Goal: Transaction & Acquisition: Book appointment/travel/reservation

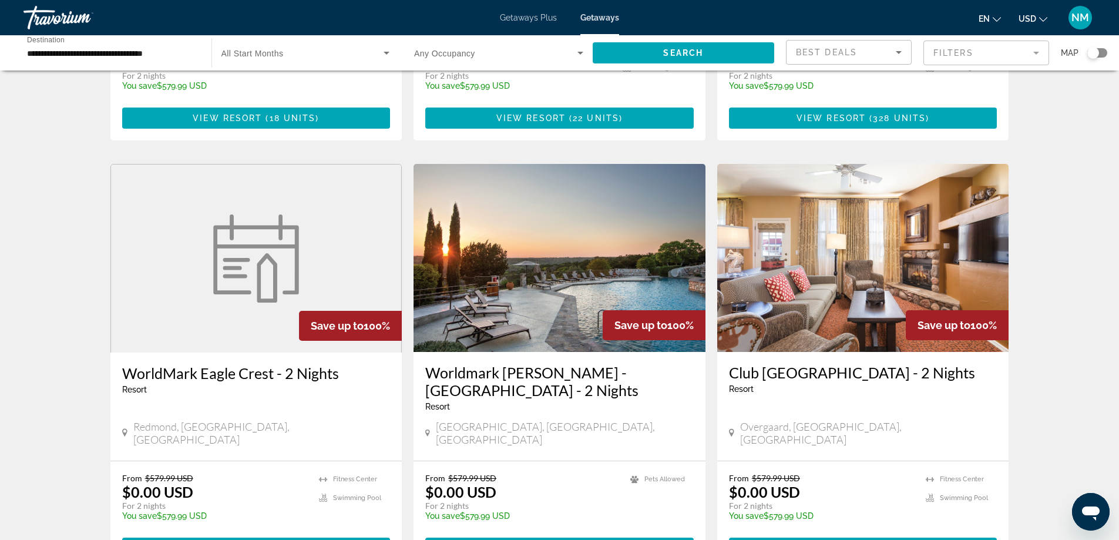
scroll to position [1431, 0]
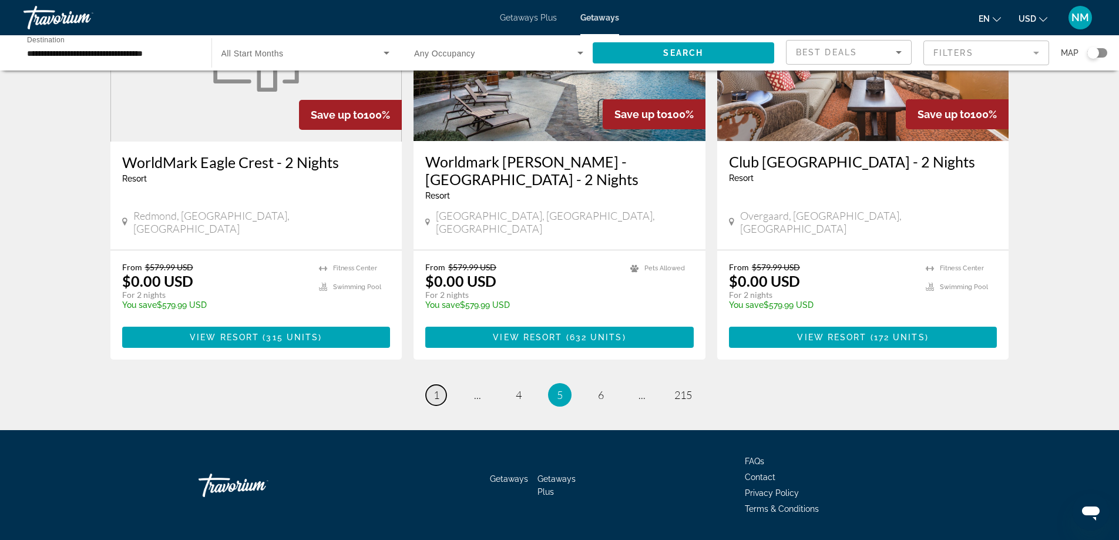
click at [437, 388] on span "1" at bounding box center [437, 394] width 6 height 13
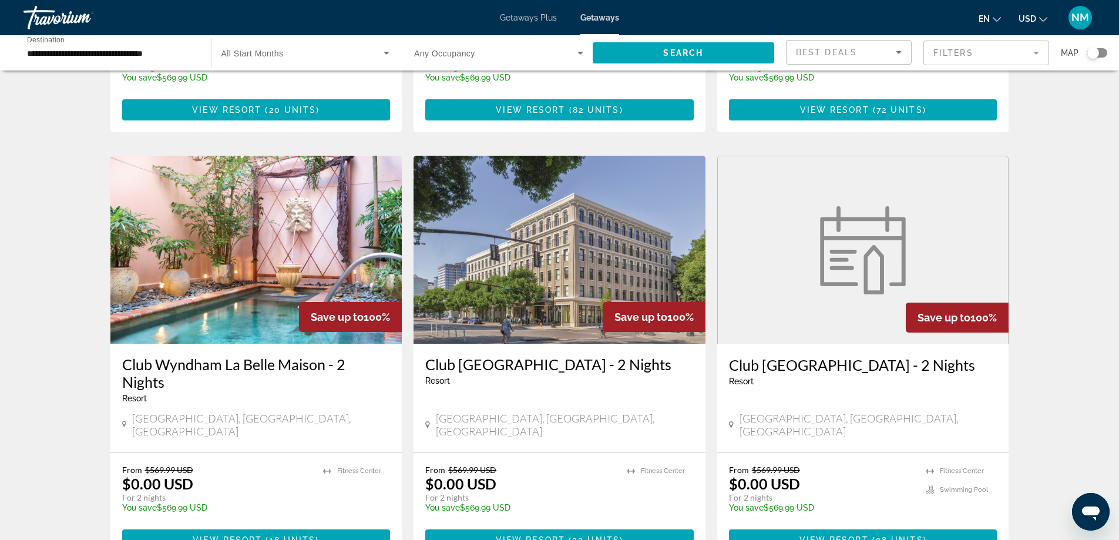
scroll to position [1397, 0]
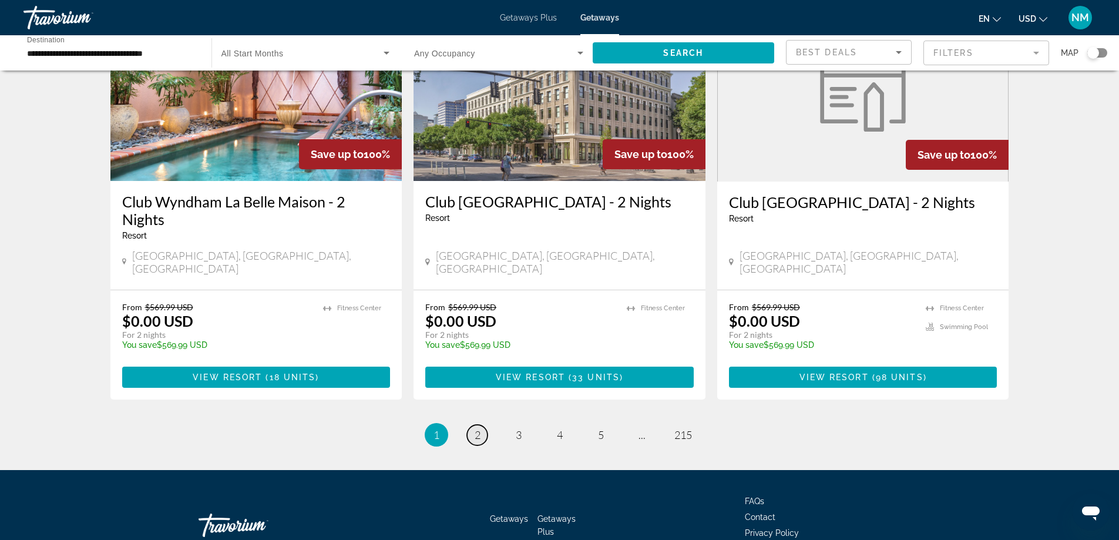
click at [479, 428] on span "2" at bounding box center [478, 434] width 6 height 13
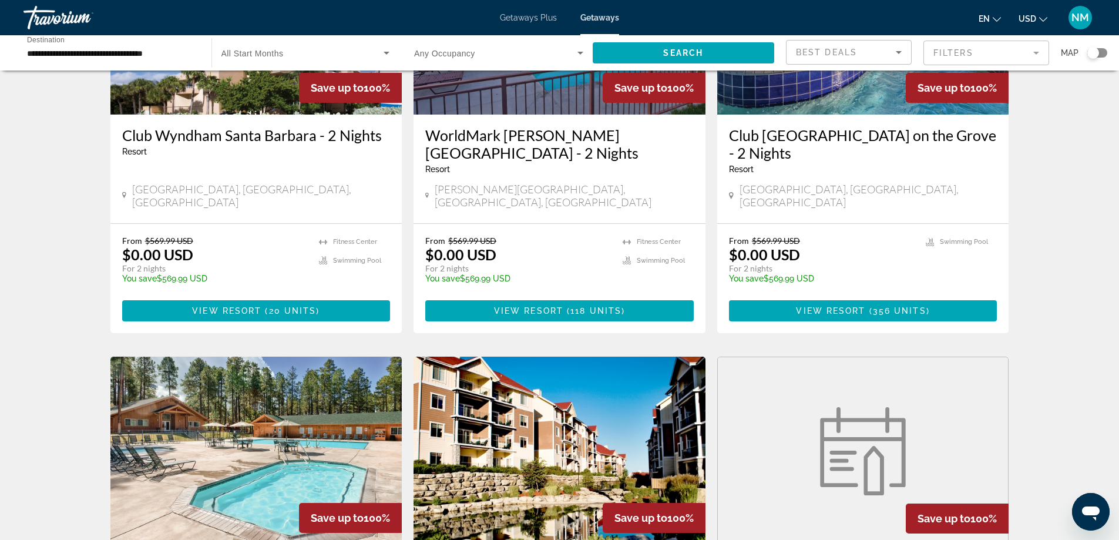
scroll to position [1058, 0]
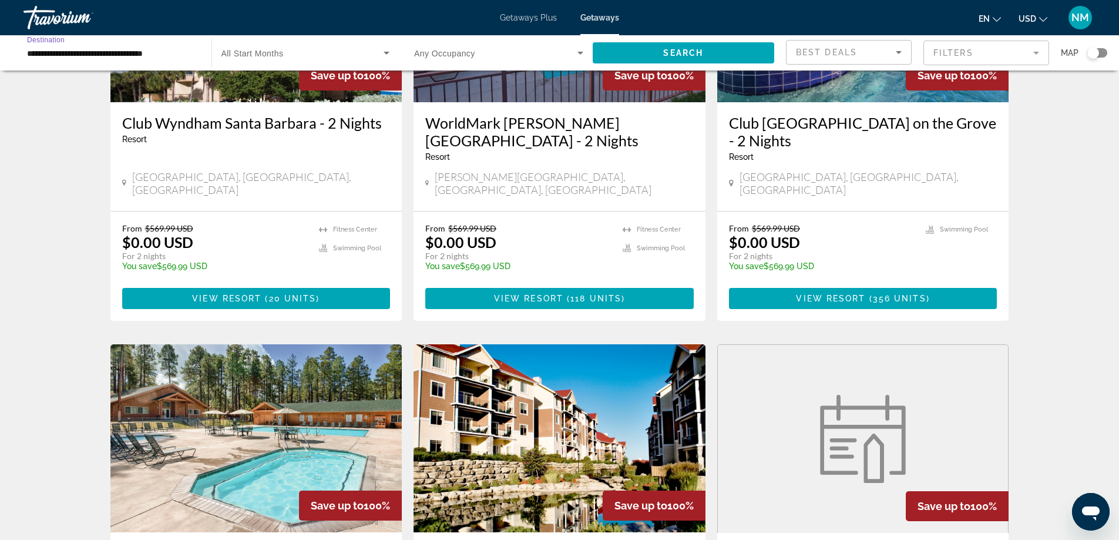
click at [101, 55] on input "**********" at bounding box center [111, 53] width 169 height 14
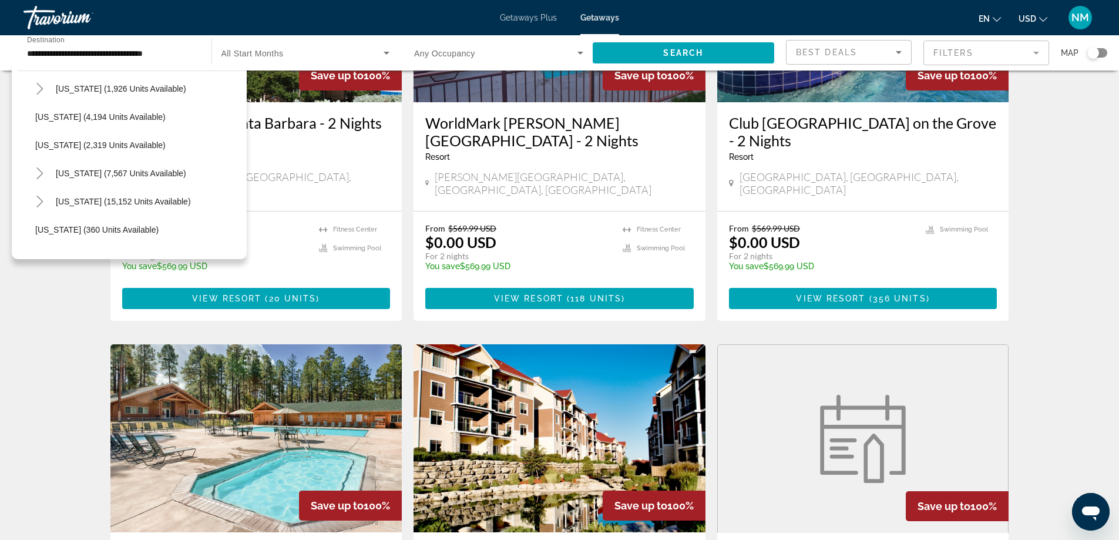
scroll to position [742, 0]
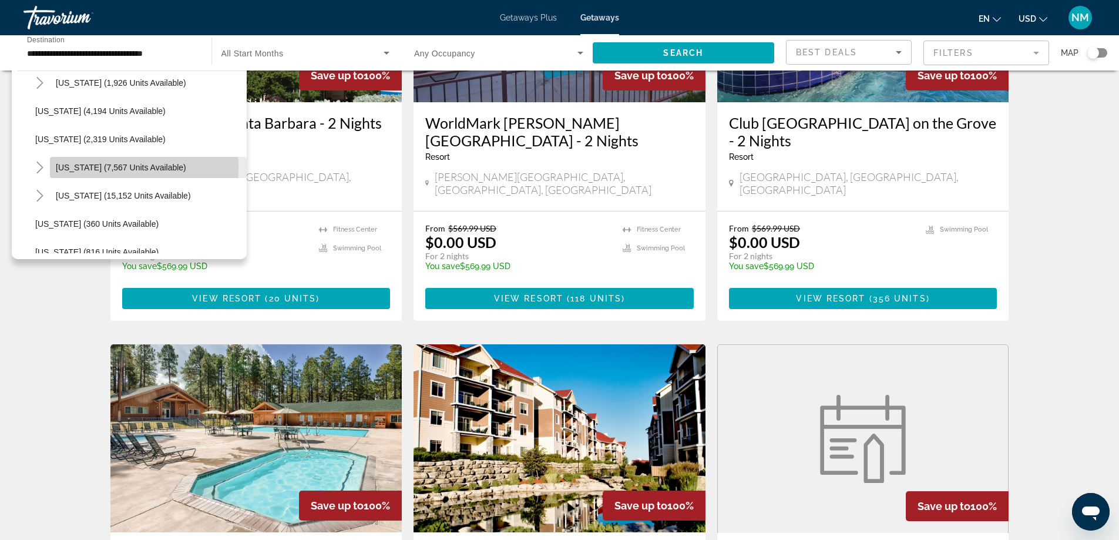
click at [74, 167] on span "[US_STATE] (7,567 units available)" at bounding box center [121, 167] width 130 height 9
type input "**********"
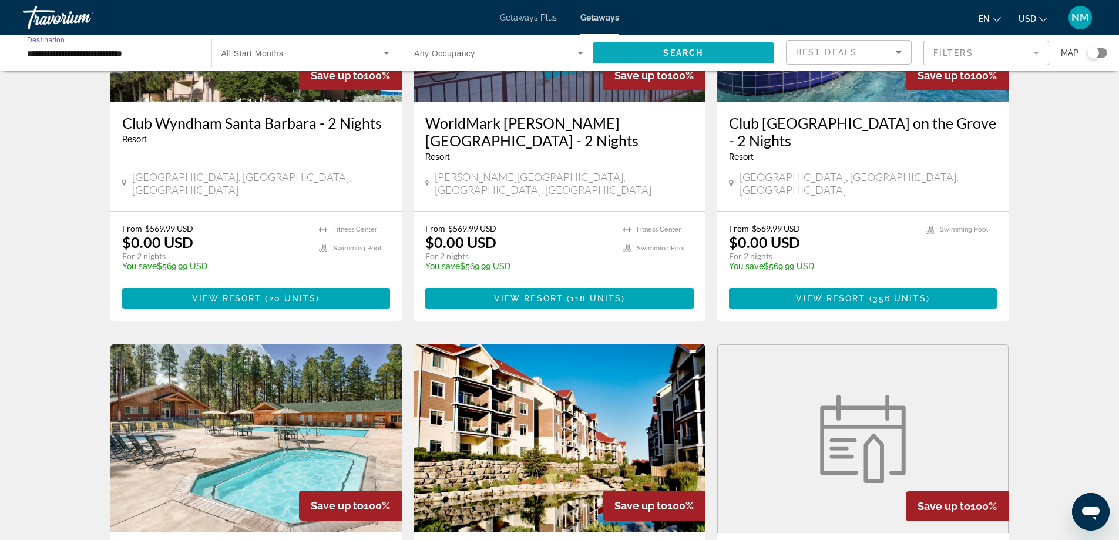
click at [686, 52] on span "Search" at bounding box center [683, 52] width 40 height 9
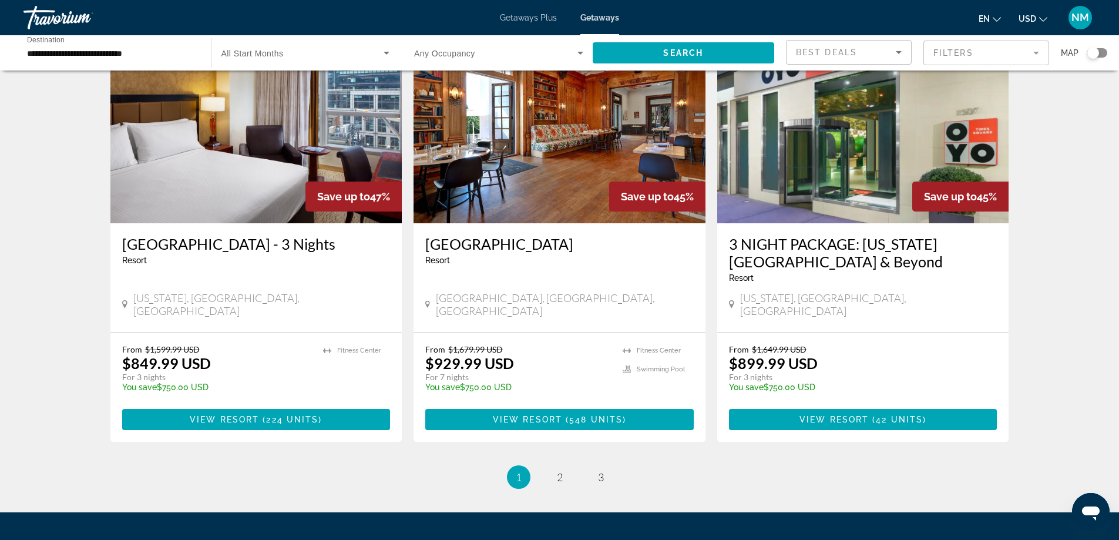
scroll to position [1410, 0]
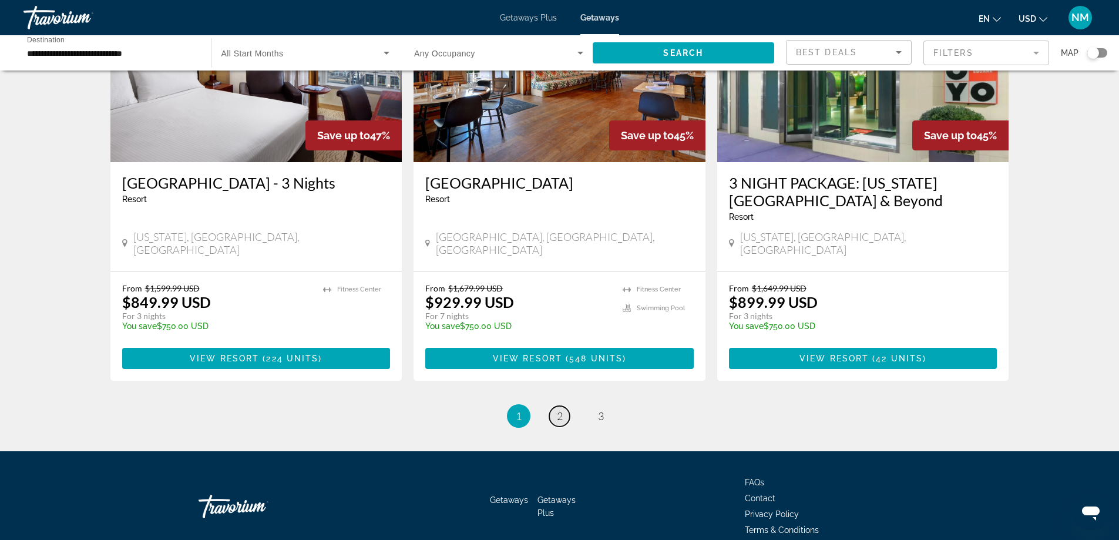
click at [558, 410] on span "2" at bounding box center [560, 416] width 6 height 13
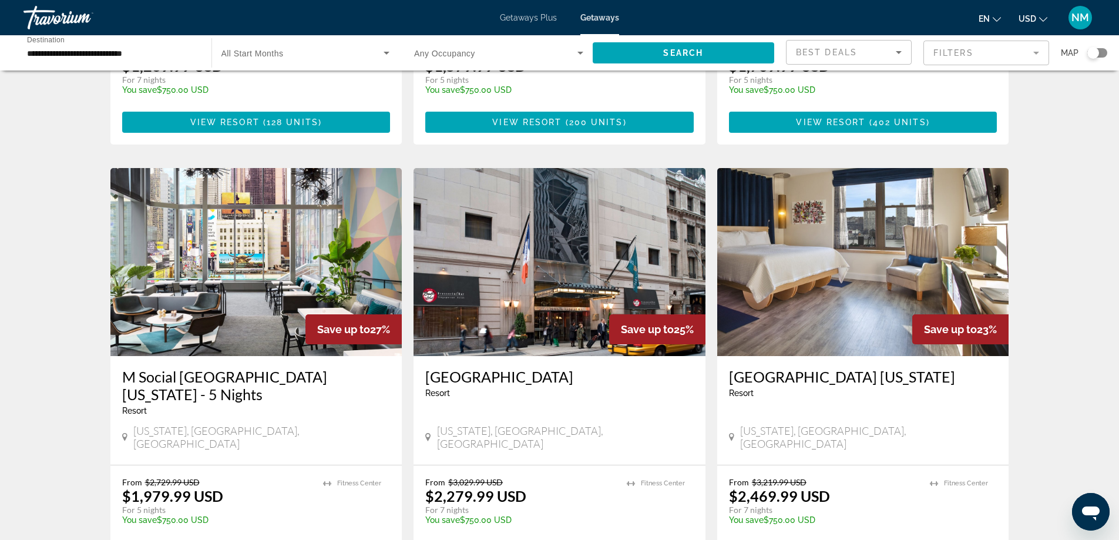
scroll to position [1414, 0]
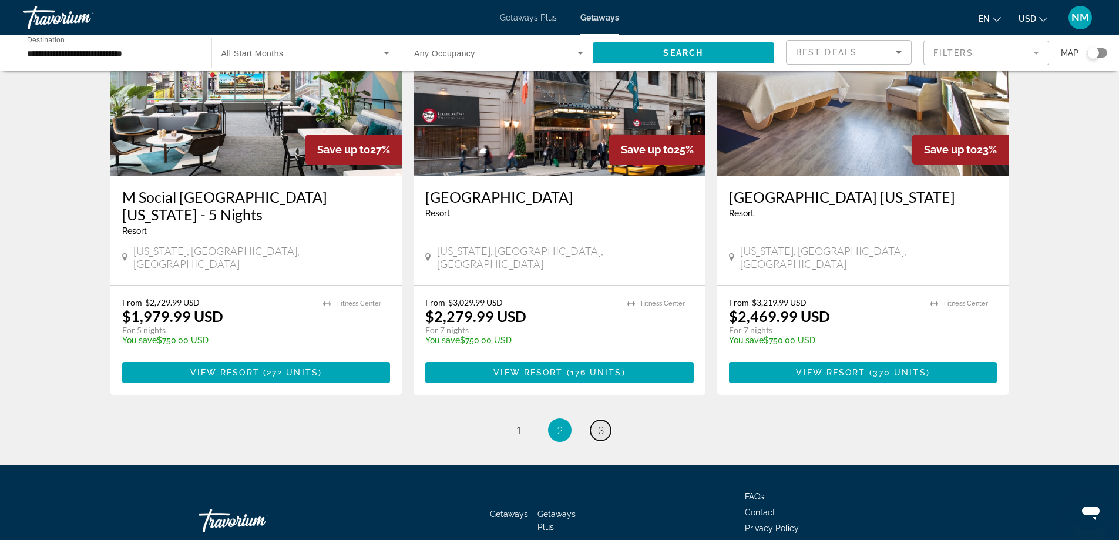
click at [596, 420] on link "page 3" at bounding box center [601, 430] width 21 height 21
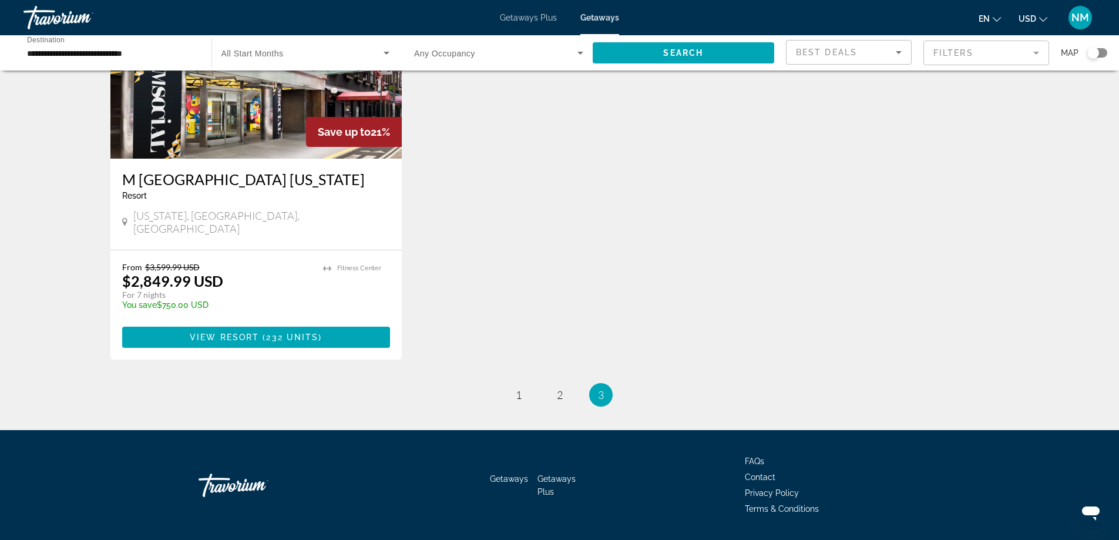
scroll to position [162, 0]
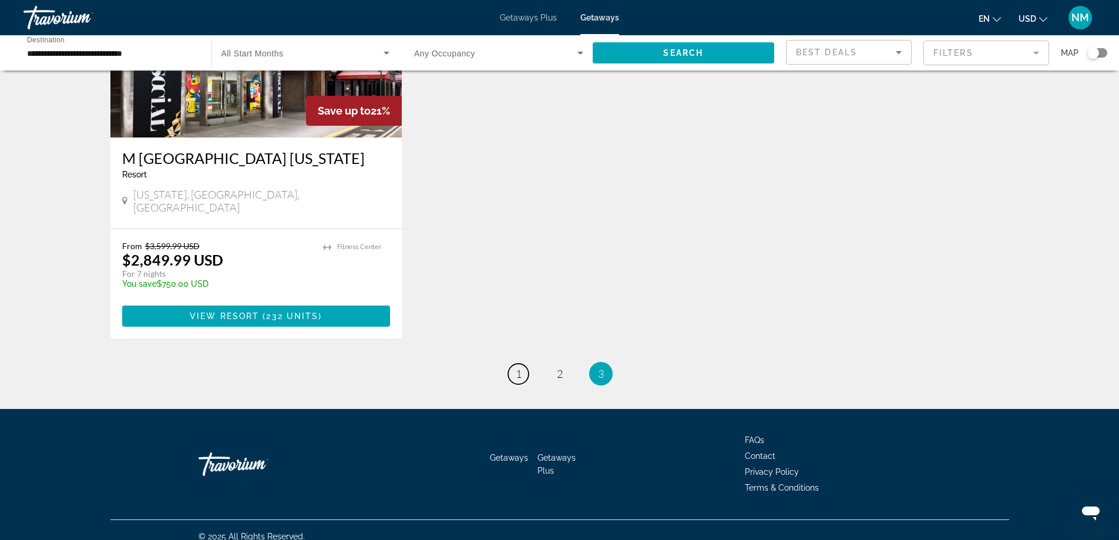
click at [525, 364] on link "page 1" at bounding box center [518, 374] width 21 height 21
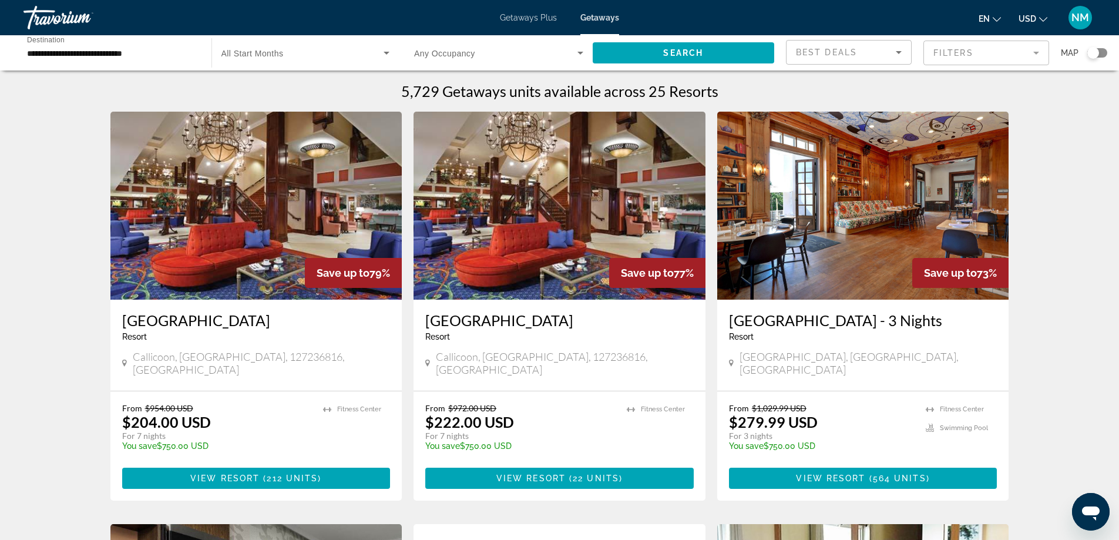
click at [123, 360] on icon "Main content" at bounding box center [124, 363] width 5 height 7
click at [124, 358] on icon "Main content" at bounding box center [124, 363] width 5 height 11
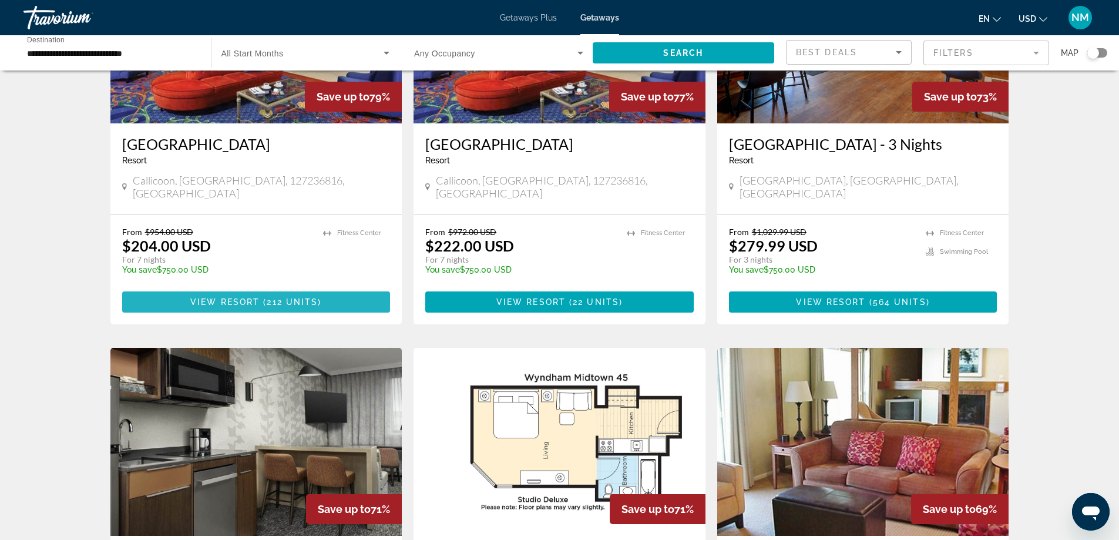
click at [247, 297] on span "View Resort" at bounding box center [224, 301] width 69 height 9
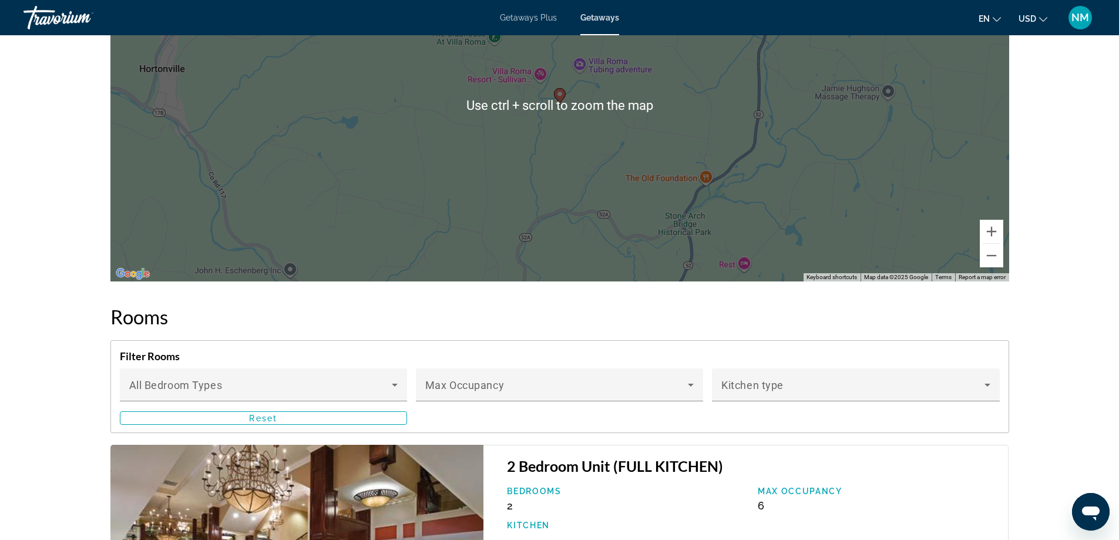
scroll to position [1234, 0]
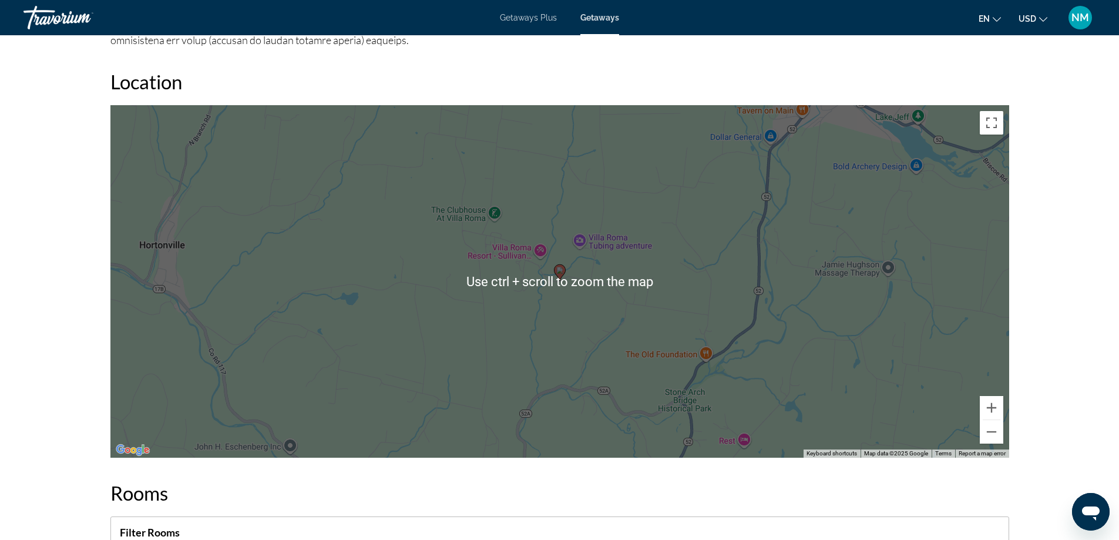
click at [565, 241] on div "To activate drag with keyboard, press Alt + Enter. Once in keyboard drag state,…" at bounding box center [559, 281] width 899 height 353
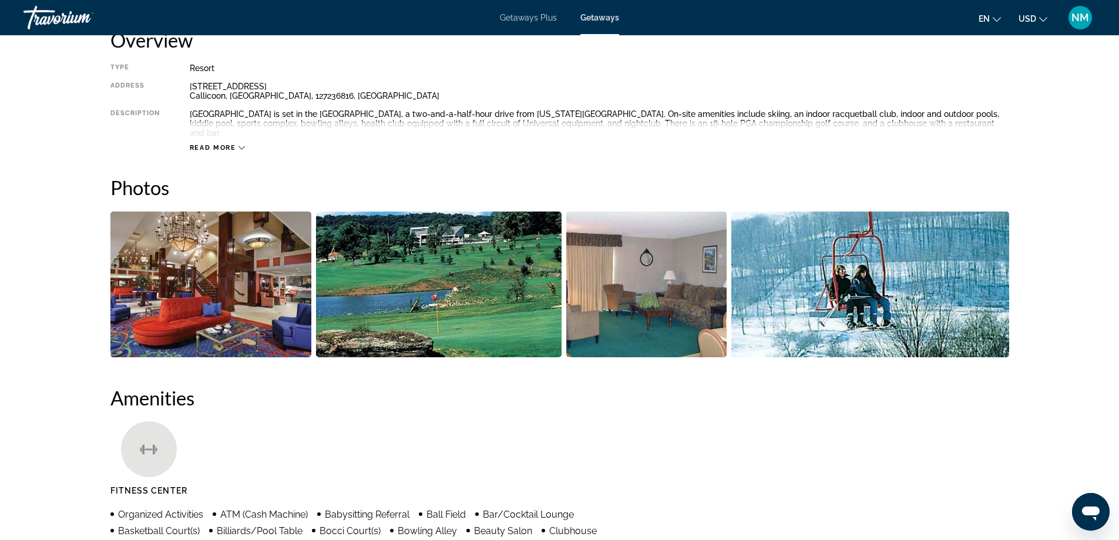
scroll to position [176, 0]
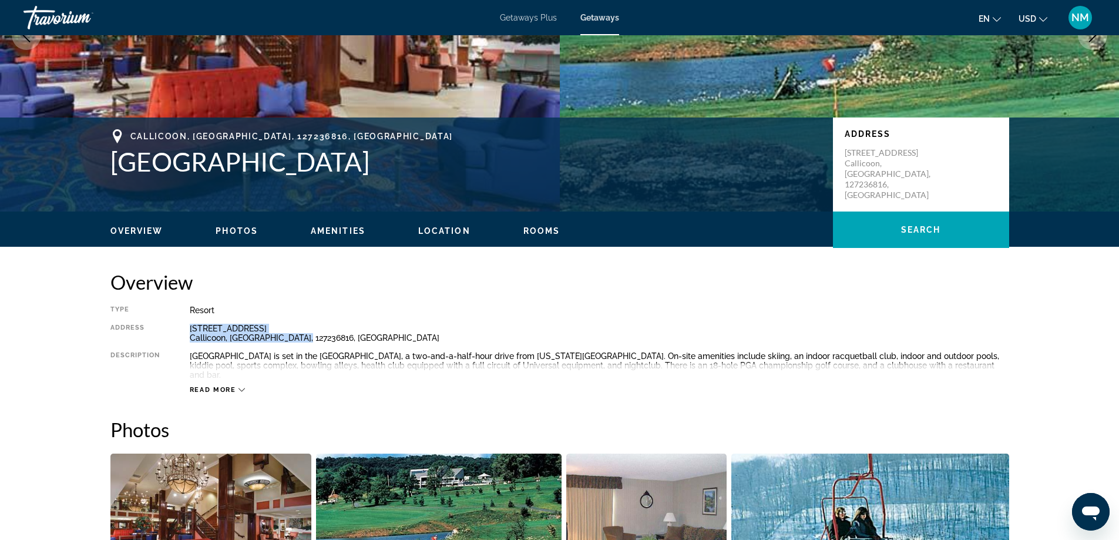
drag, startPoint x: 306, startPoint y: 334, endPoint x: 189, endPoint y: 330, distance: 117.0
click at [189, 330] on div "Type Resort All-Inclusive No All-Inclusive Address [STREET_ADDRESS] Description…" at bounding box center [559, 350] width 899 height 89
copy div "[STREET_ADDRESS]"
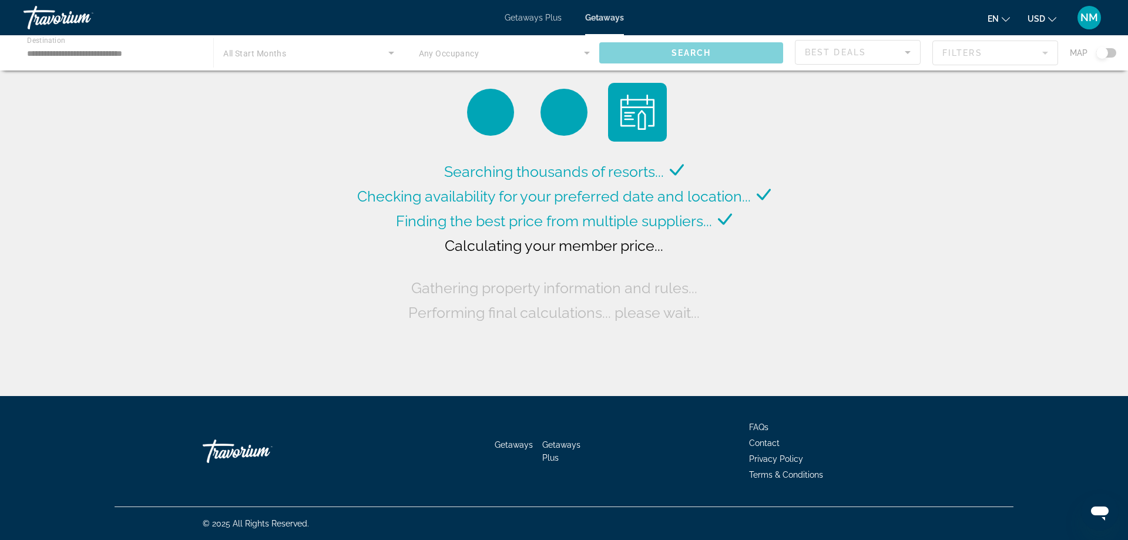
drag, startPoint x: 1045, startPoint y: 21, endPoint x: 1053, endPoint y: 18, distance: 8.2
click at [1053, 18] on button "USD USD ($) MXN (Mex$) CAD (Can$) GBP (£) EUR (€) AUD (A$) NZD (NZ$) CNY (CN¥)" at bounding box center [1042, 18] width 29 height 17
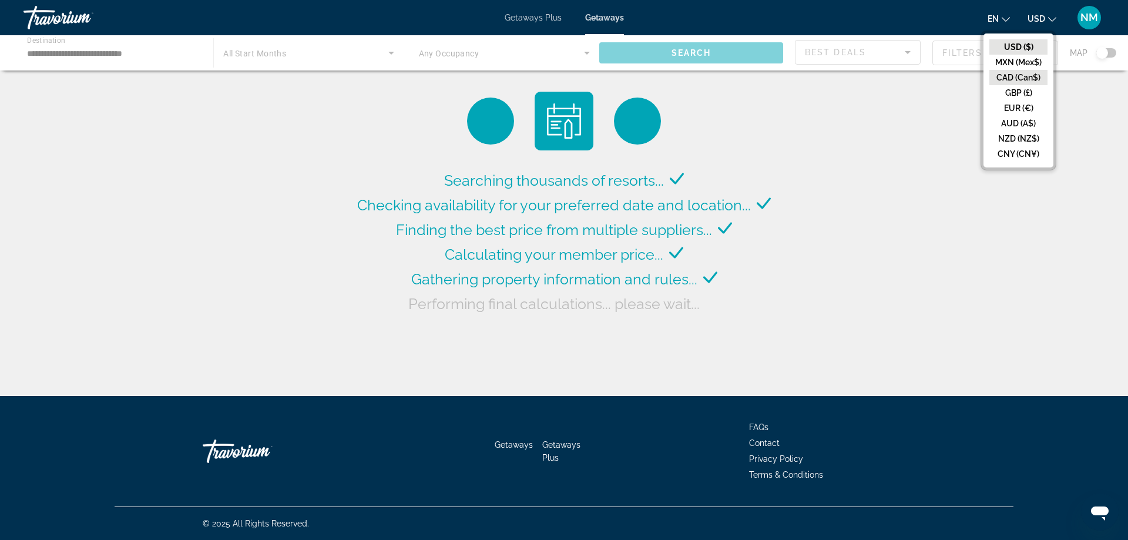
click at [1020, 77] on button "CAD (Can$)" at bounding box center [1018, 77] width 58 height 15
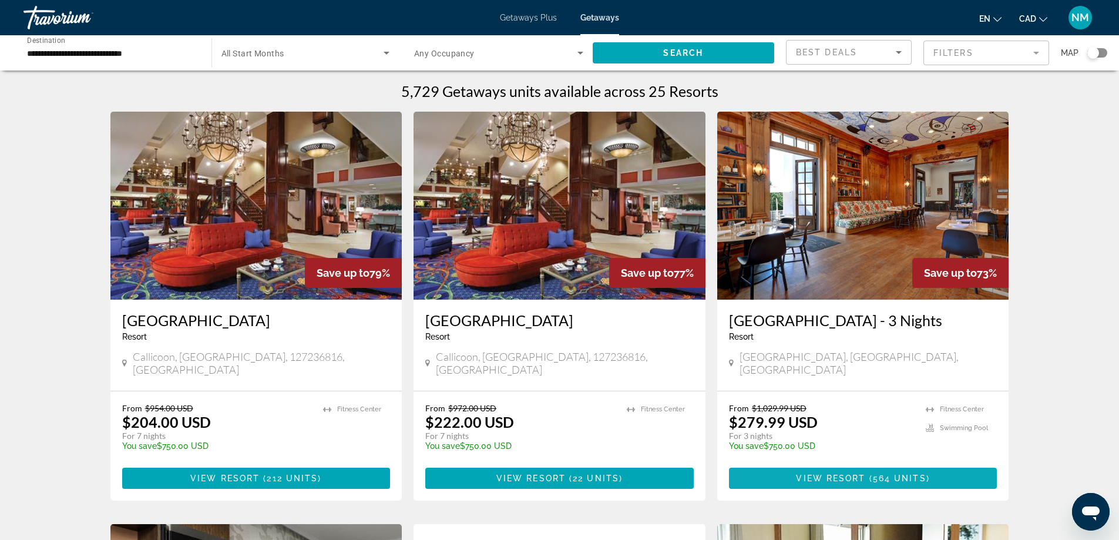
click at [854, 474] on span "View Resort" at bounding box center [830, 478] width 69 height 9
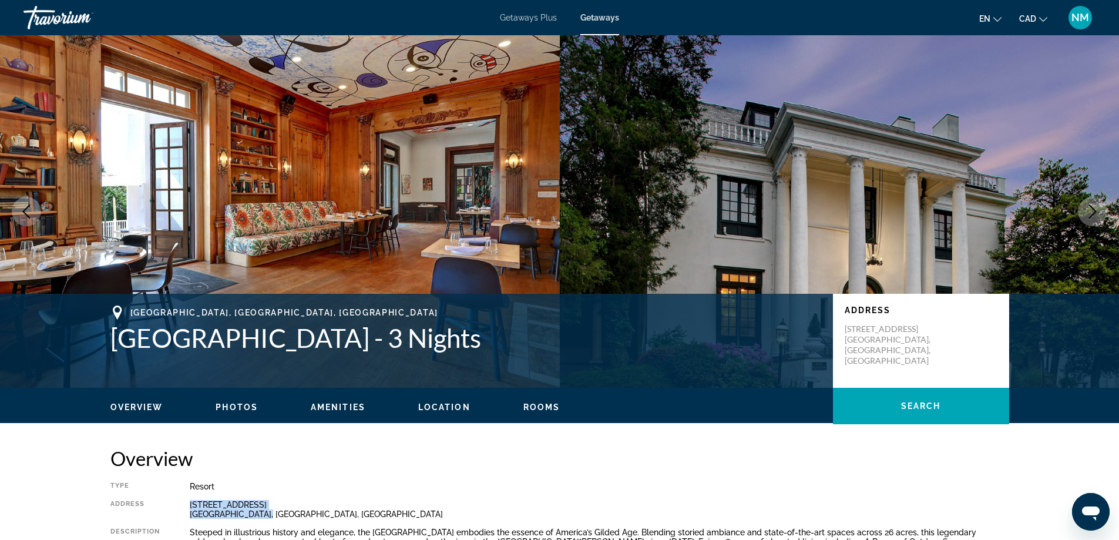
drag, startPoint x: 264, startPoint y: 514, endPoint x: 190, endPoint y: 506, distance: 73.9
click at [190, 506] on div "[STREET_ADDRESS]" at bounding box center [600, 509] width 820 height 19
copy div "[STREET_ADDRESS]"
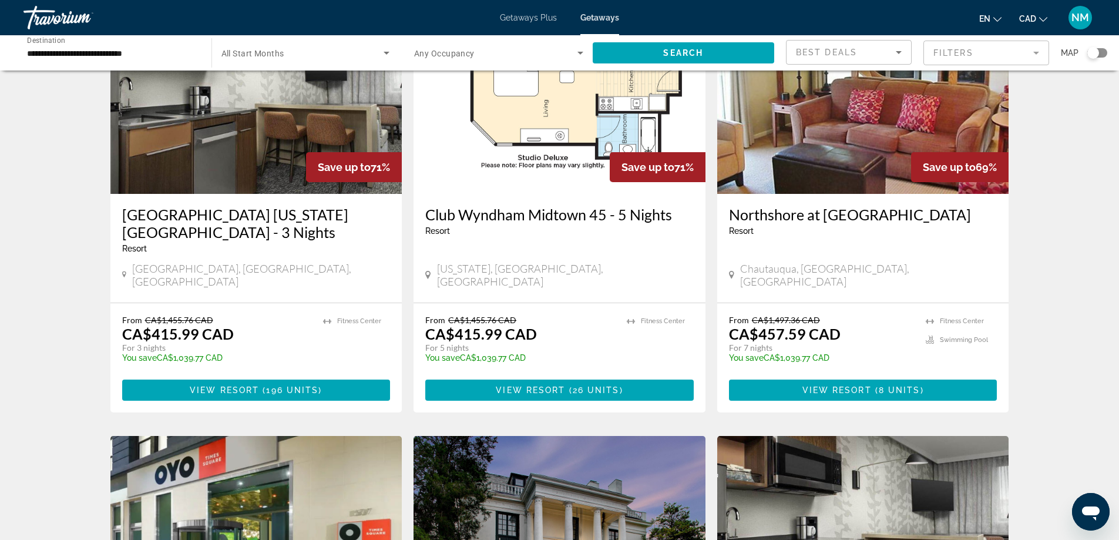
scroll to position [529, 0]
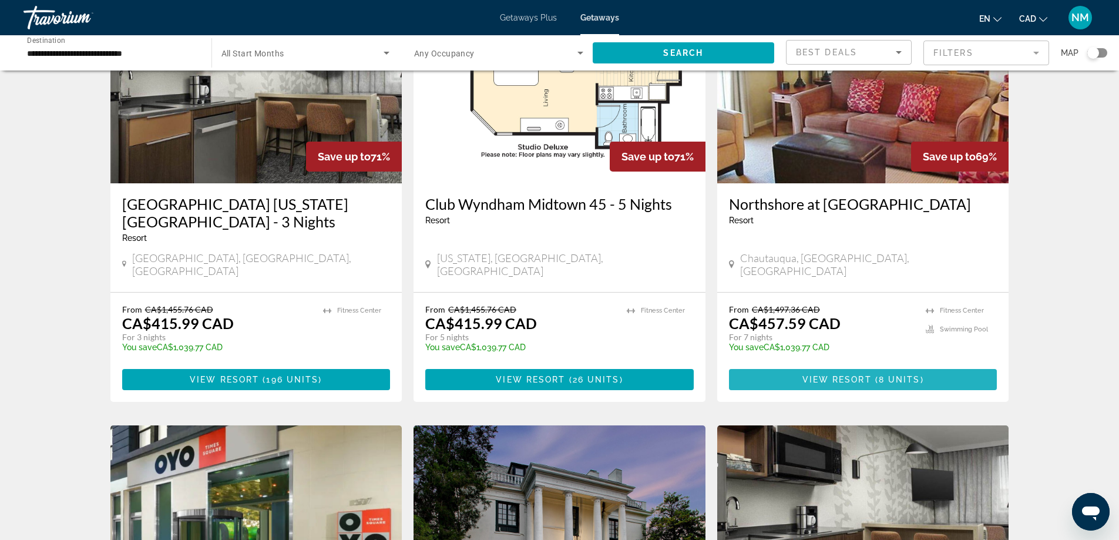
click at [856, 375] on span "View Resort" at bounding box center [837, 379] width 69 height 9
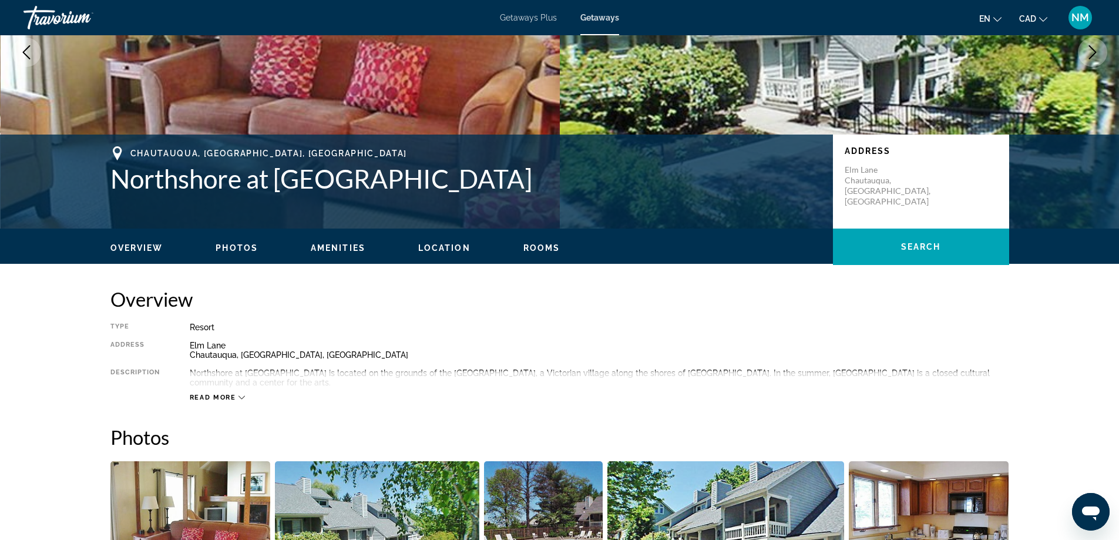
scroll to position [176, 0]
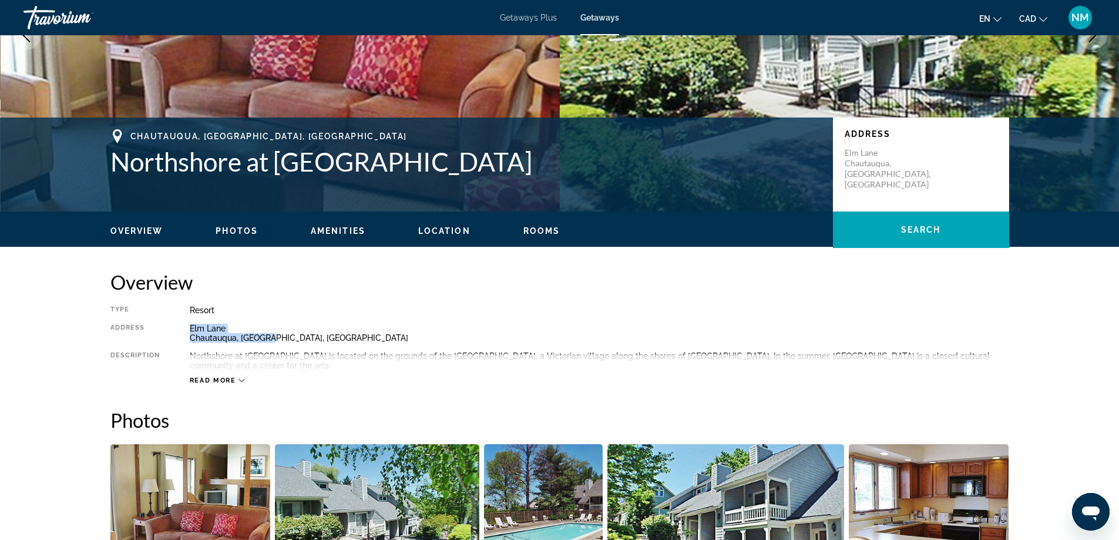
drag, startPoint x: 263, startPoint y: 336, endPoint x: 187, endPoint y: 330, distance: 76.1
click at [187, 330] on div "Type Resort All-Inclusive No All-Inclusive Address [GEOGRAPHIC_DATA] Descriptio…" at bounding box center [559, 345] width 899 height 79
copy div "Elm Lane Chautauqua, [GEOGRAPHIC_DATA], [GEOGRAPHIC_DATA]"
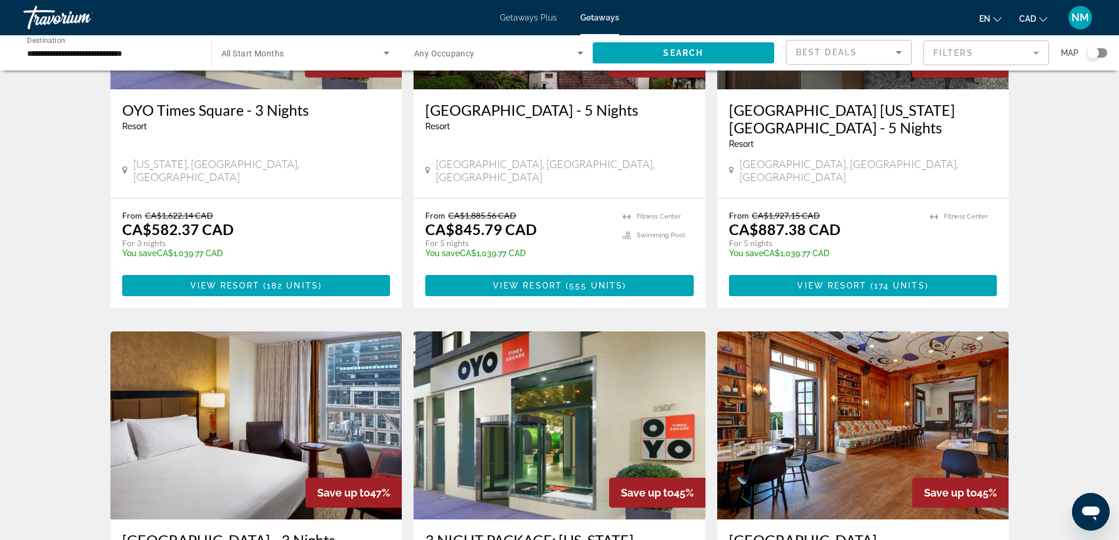
scroll to position [881, 0]
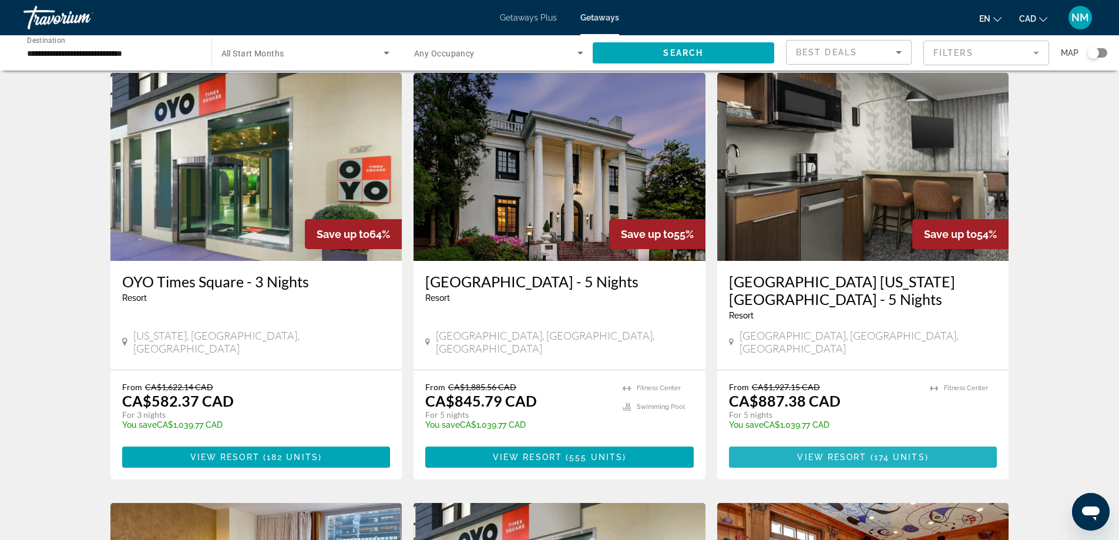
click at [857, 452] on span "View Resort" at bounding box center [831, 456] width 69 height 9
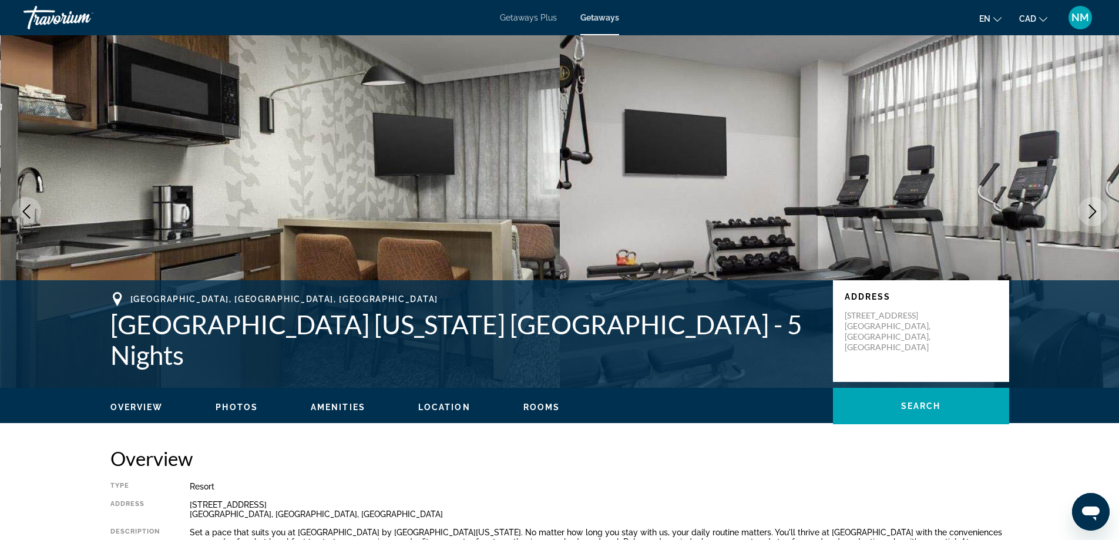
scroll to position [176, 0]
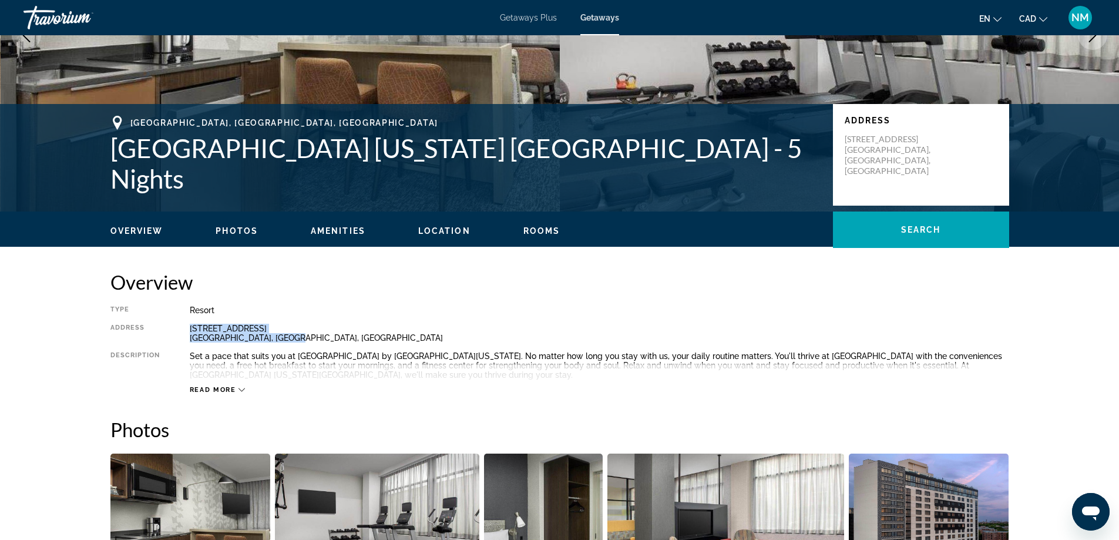
drag, startPoint x: 288, startPoint y: 337, endPoint x: 189, endPoint y: 331, distance: 99.5
click at [189, 331] on div "Type Resort All-Inclusive No All-Inclusive Address [STREET_ADDRESS] Description…" at bounding box center [559, 350] width 899 height 89
copy div "[STREET_ADDRESS]"
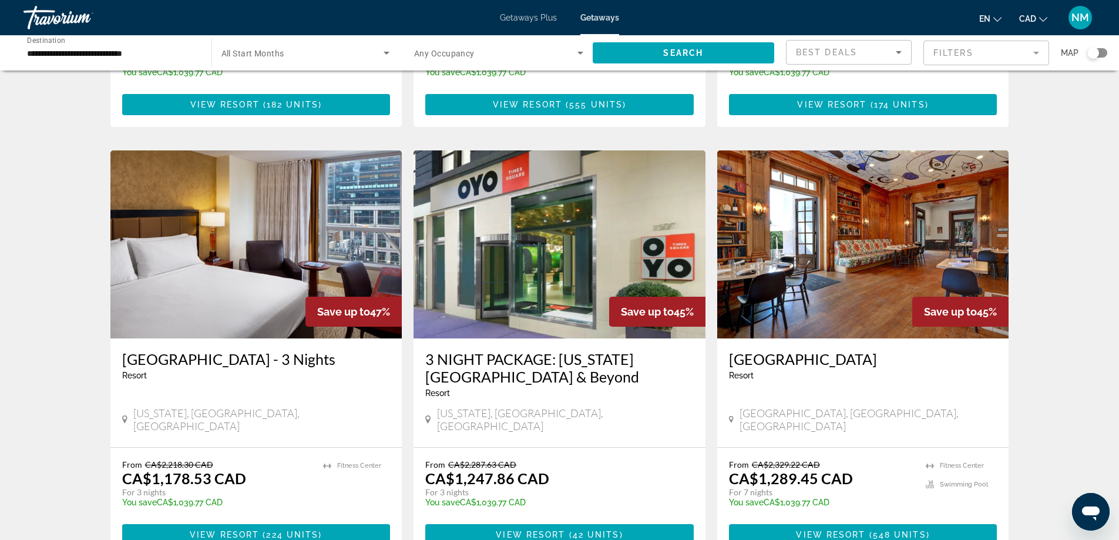
scroll to position [1414, 0]
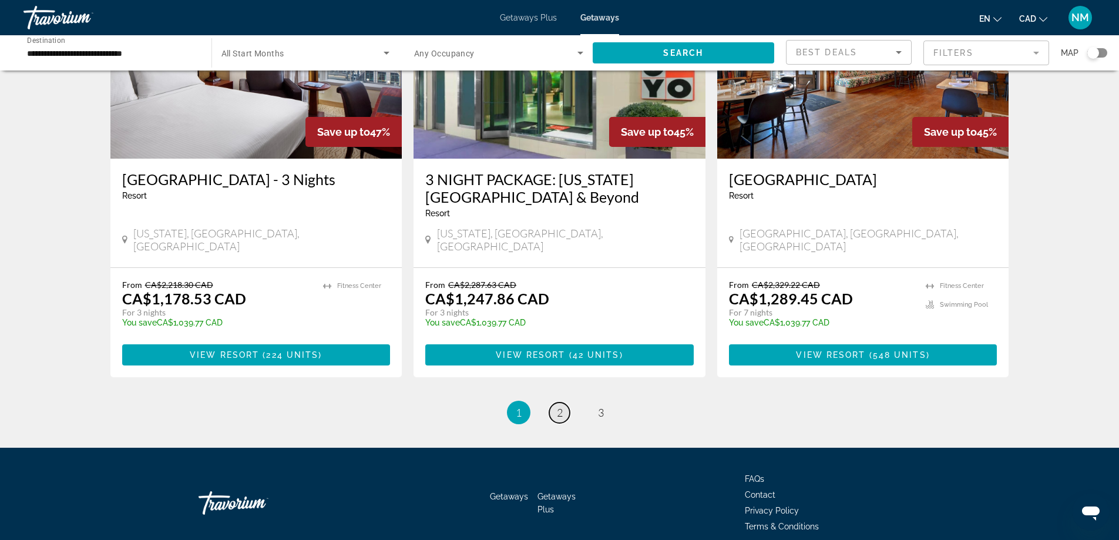
click at [559, 406] on span "2" at bounding box center [560, 412] width 6 height 13
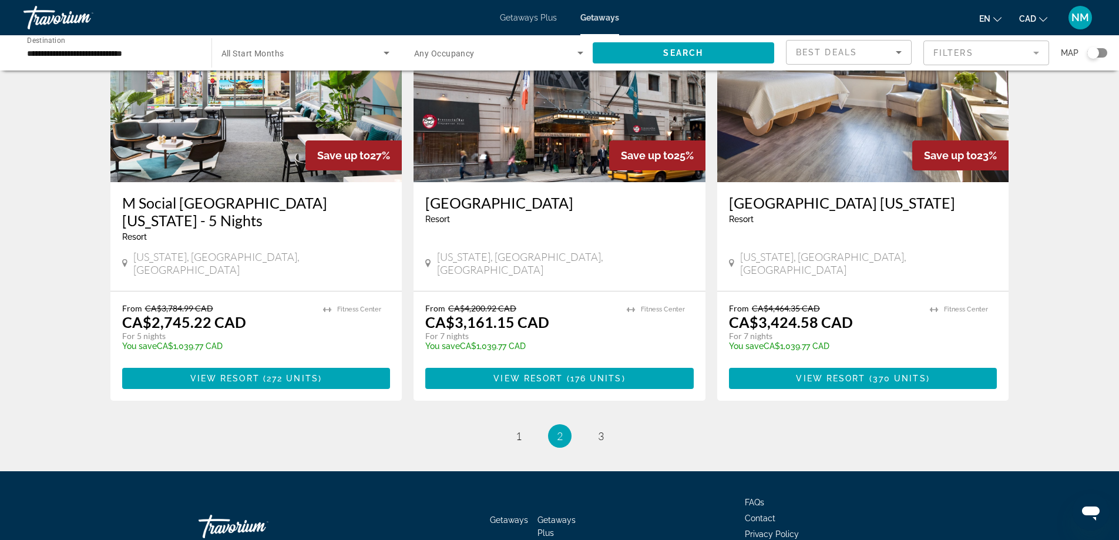
scroll to position [1414, 0]
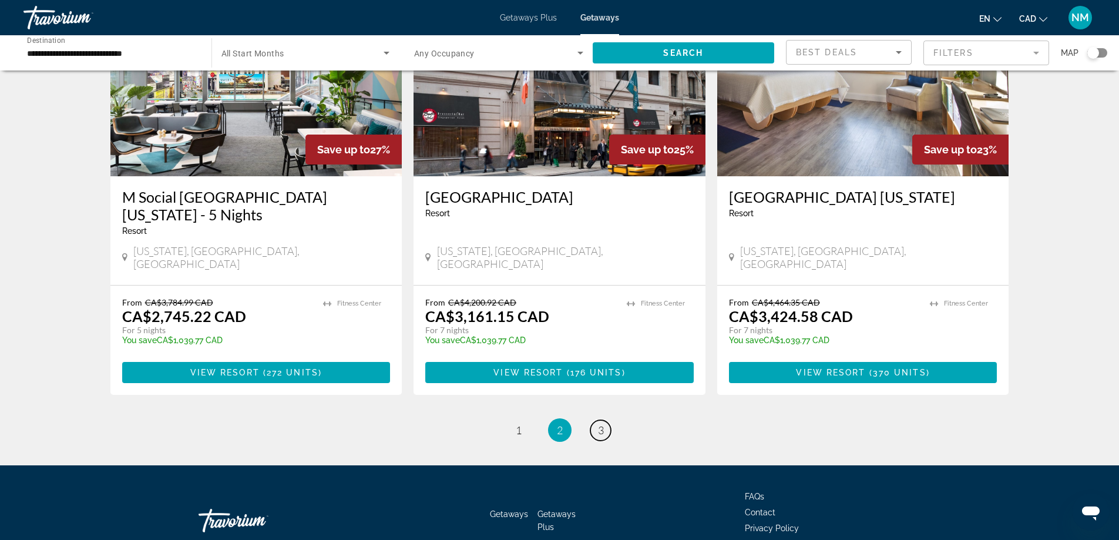
click at [601, 424] on span "3" at bounding box center [601, 430] width 6 height 13
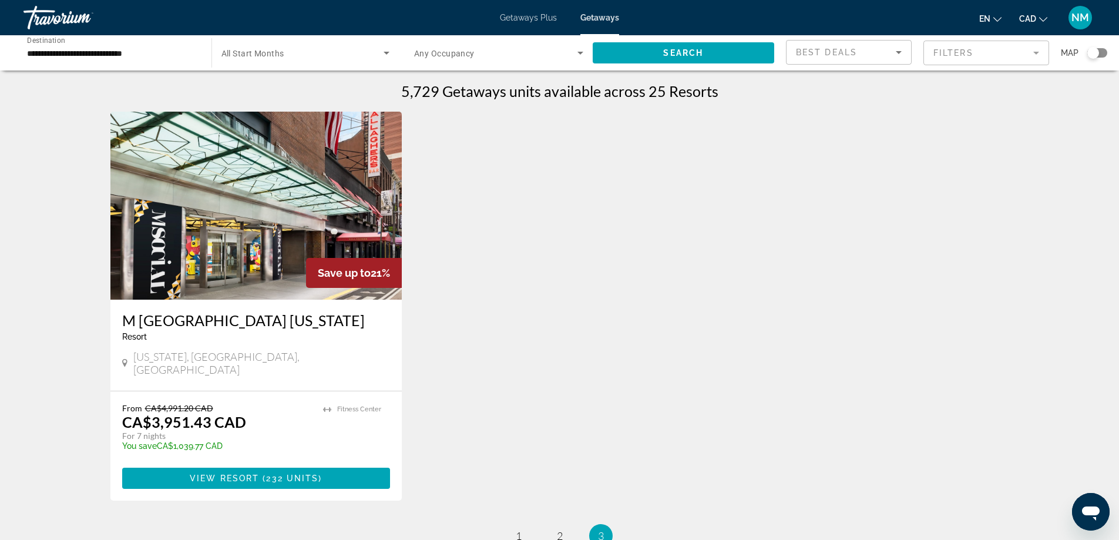
click at [259, 56] on span "All Start Months" at bounding box center [253, 53] width 63 height 9
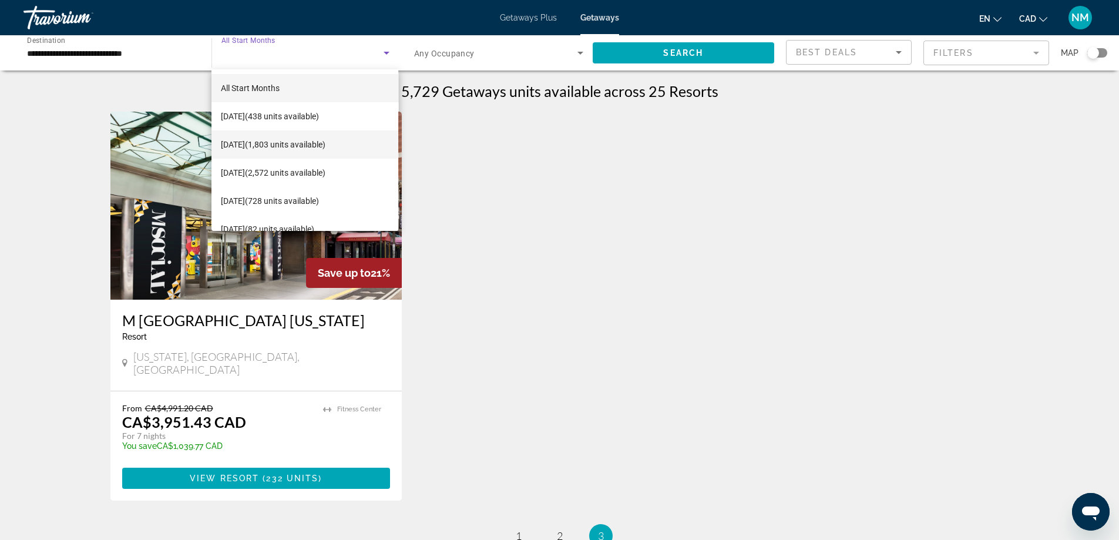
click at [269, 142] on span "[DATE] (1,803 units available)" at bounding box center [273, 144] width 105 height 14
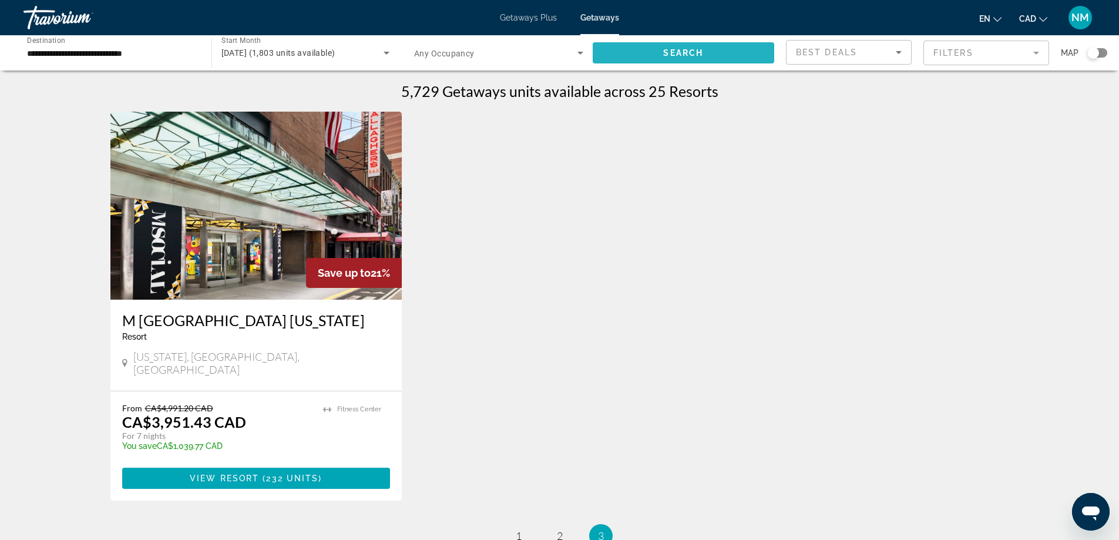
click at [683, 55] on span "Search" at bounding box center [683, 52] width 40 height 9
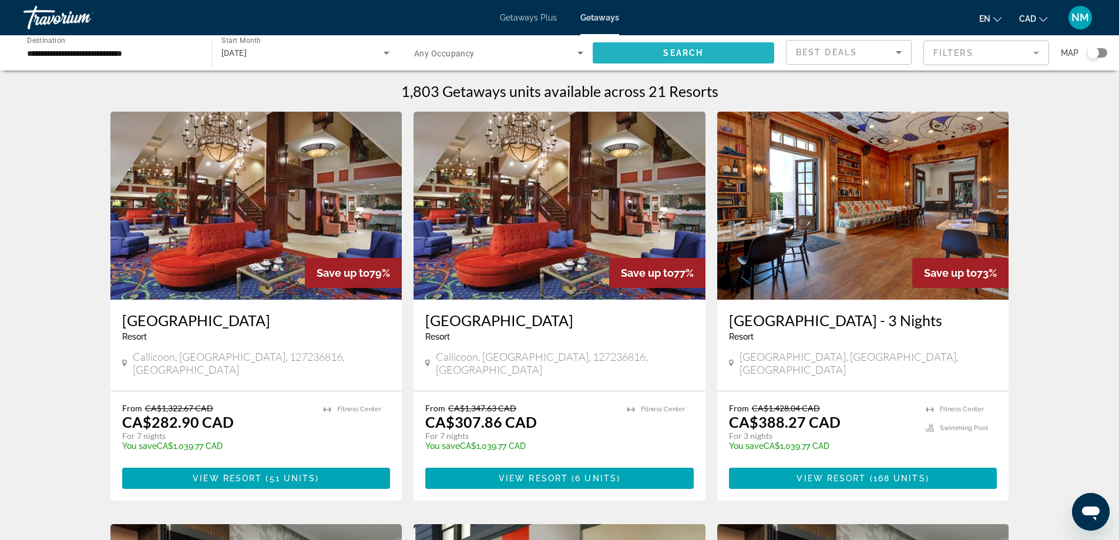
click at [683, 48] on span "Search widget" at bounding box center [684, 53] width 182 height 28
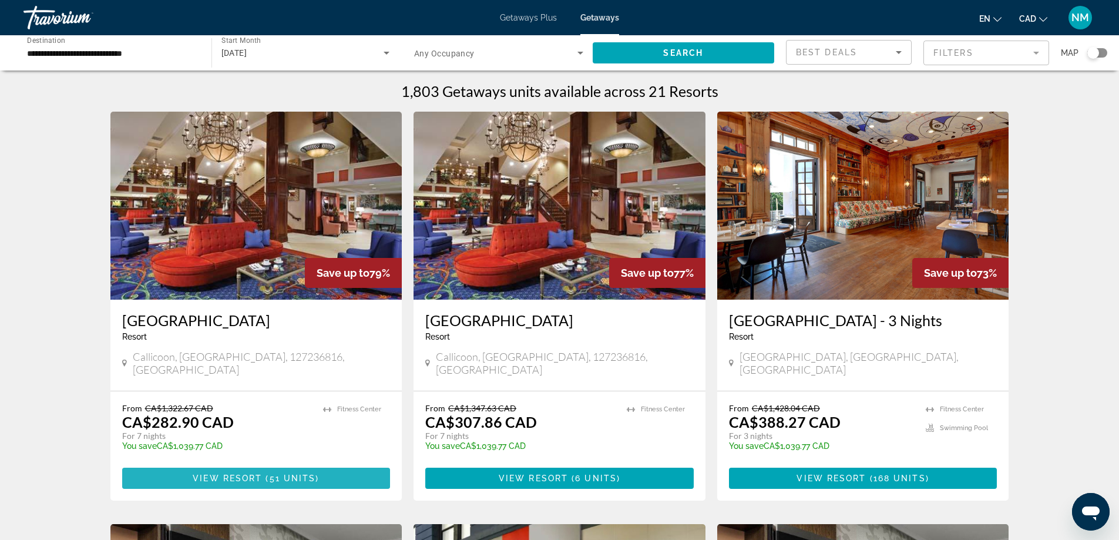
click at [236, 474] on span "View Resort" at bounding box center [227, 478] width 69 height 9
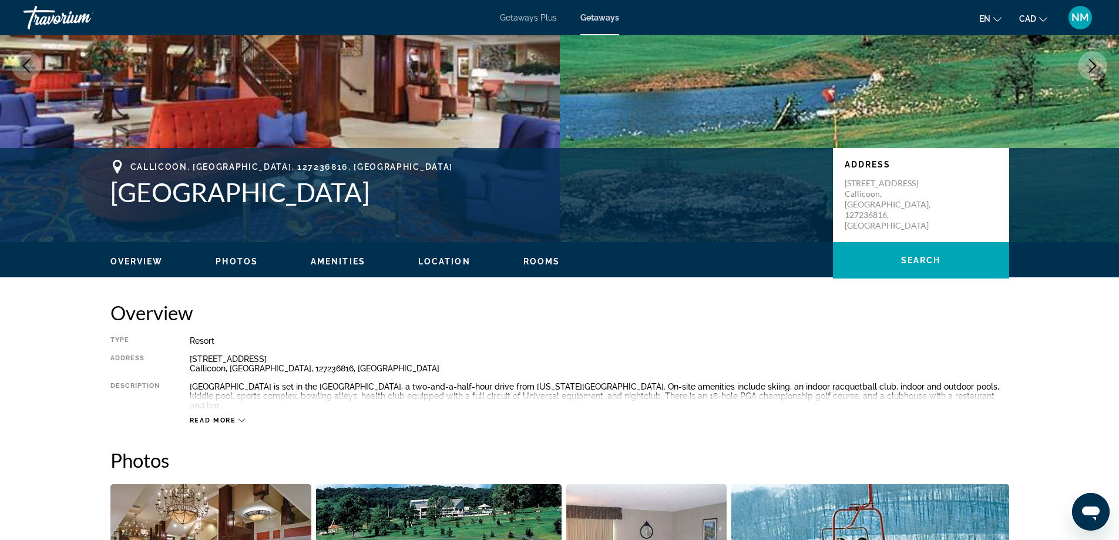
scroll to position [176, 0]
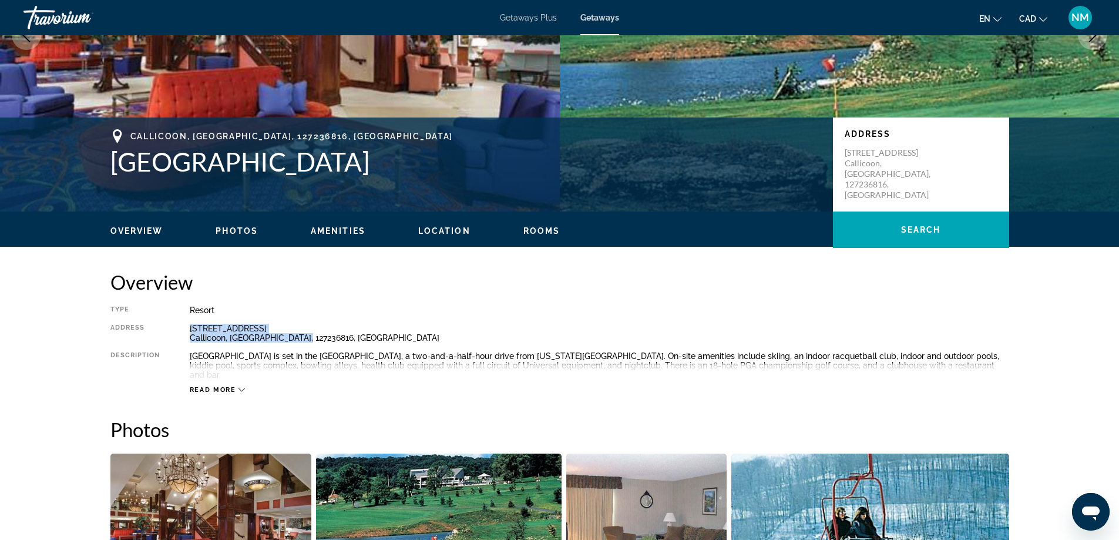
drag, startPoint x: 307, startPoint y: 337, endPoint x: 190, endPoint y: 326, distance: 116.9
click at [190, 326] on div "[STREET_ADDRESS]" at bounding box center [600, 333] width 820 height 19
copy div "[STREET_ADDRESS]"
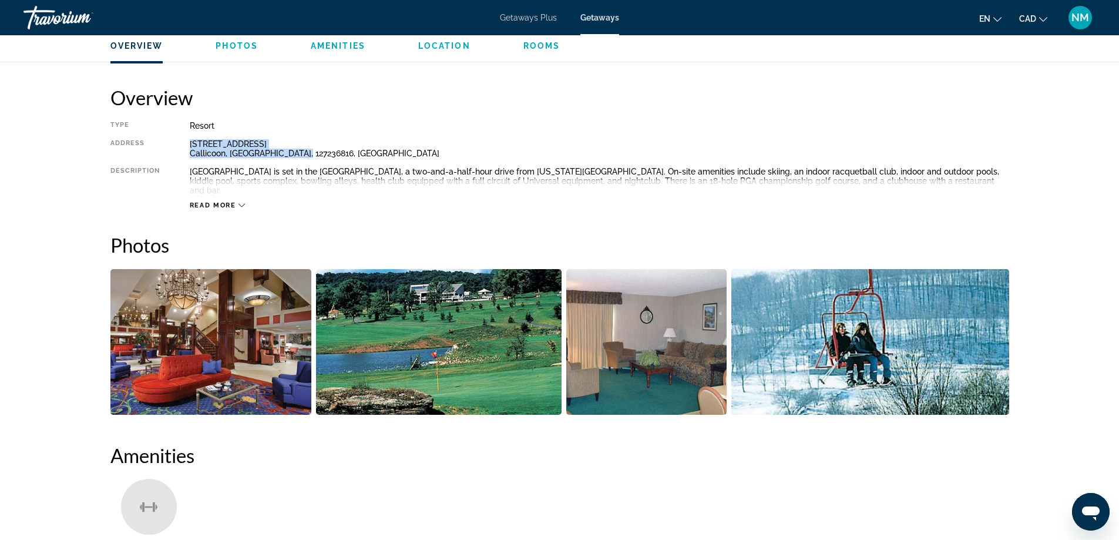
scroll to position [353, 0]
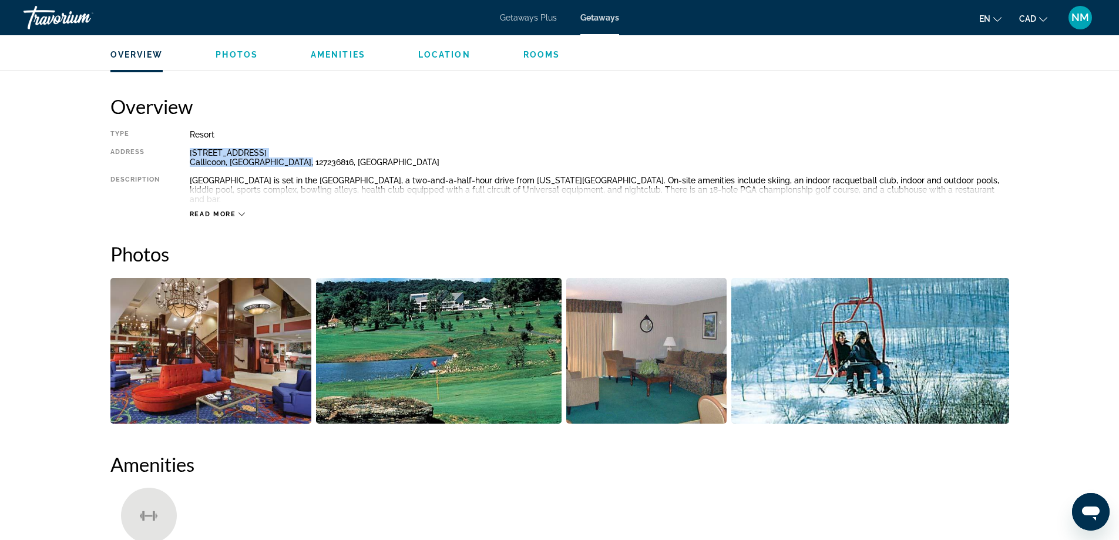
click at [228, 357] on img "Open full-screen image slider" at bounding box center [211, 351] width 202 height 146
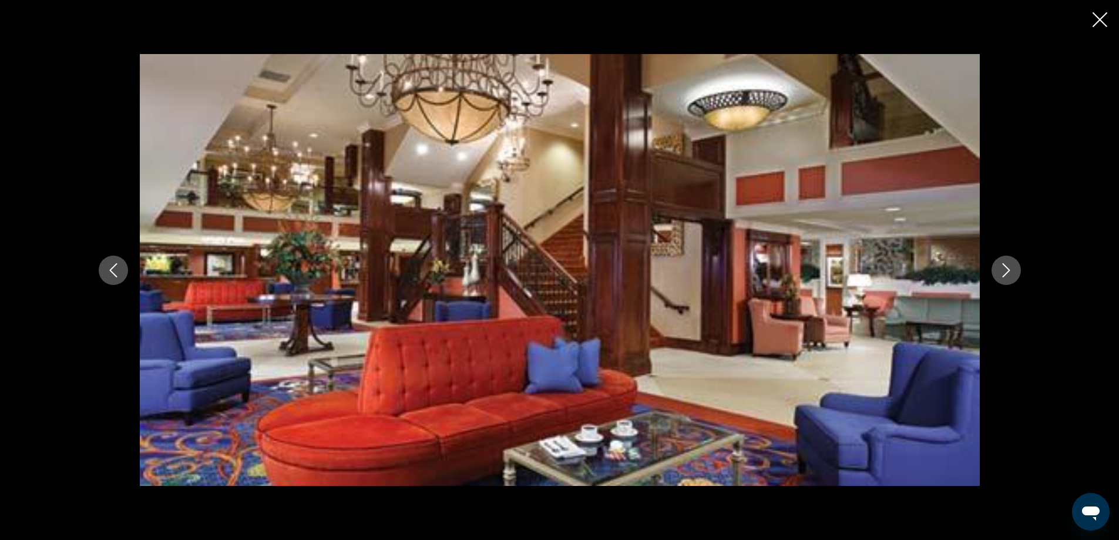
click at [1005, 269] on icon "Next image" at bounding box center [1006, 270] width 14 height 14
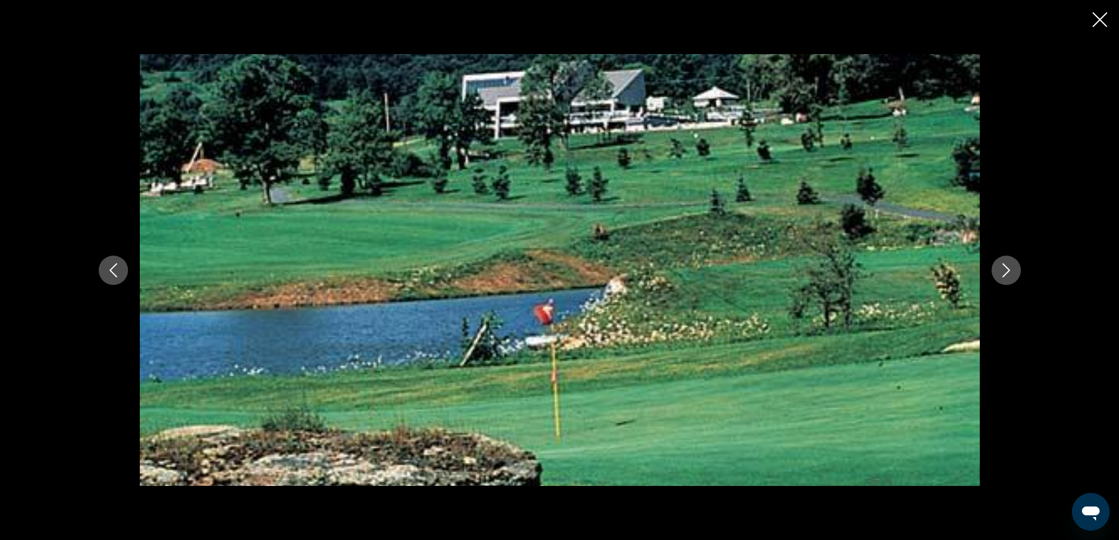
click at [1008, 270] on icon "Next image" at bounding box center [1006, 270] width 14 height 14
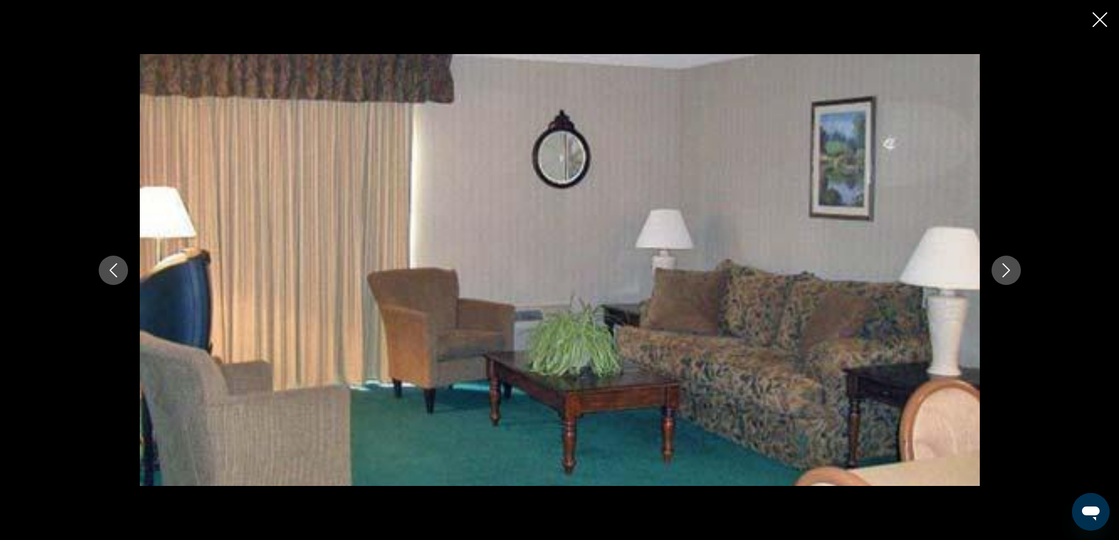
click at [1008, 270] on icon "Next image" at bounding box center [1006, 270] width 14 height 14
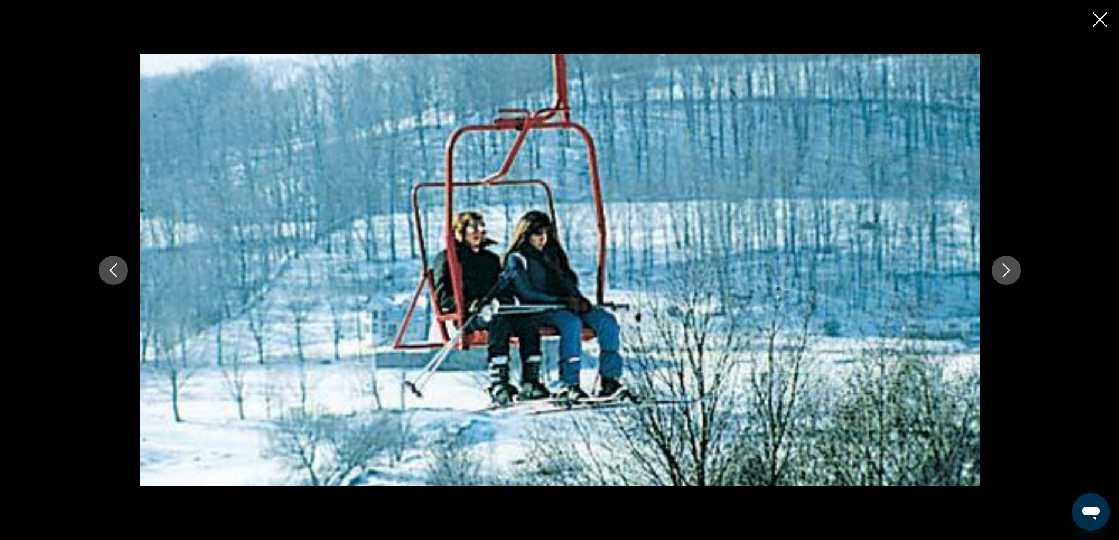
click at [1008, 270] on icon "Next image" at bounding box center [1006, 270] width 14 height 14
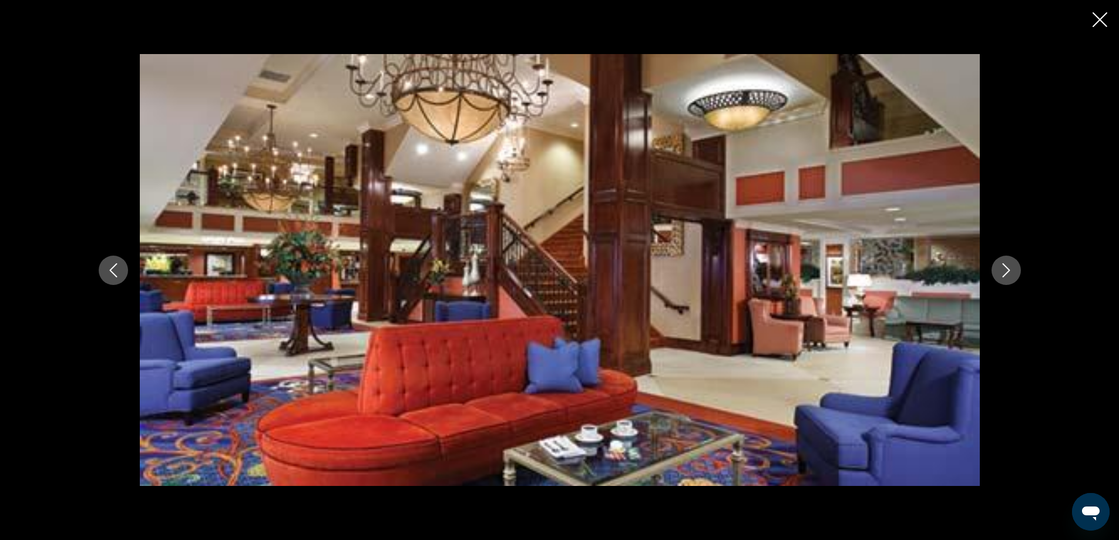
click at [1008, 270] on icon "Next image" at bounding box center [1006, 270] width 14 height 14
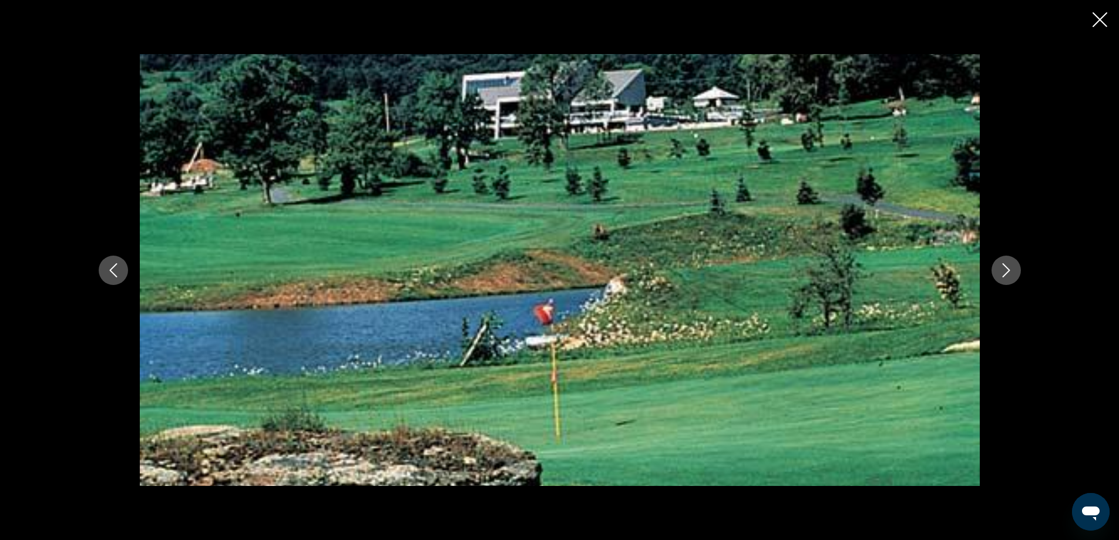
click at [1008, 270] on icon "Next image" at bounding box center [1006, 270] width 14 height 14
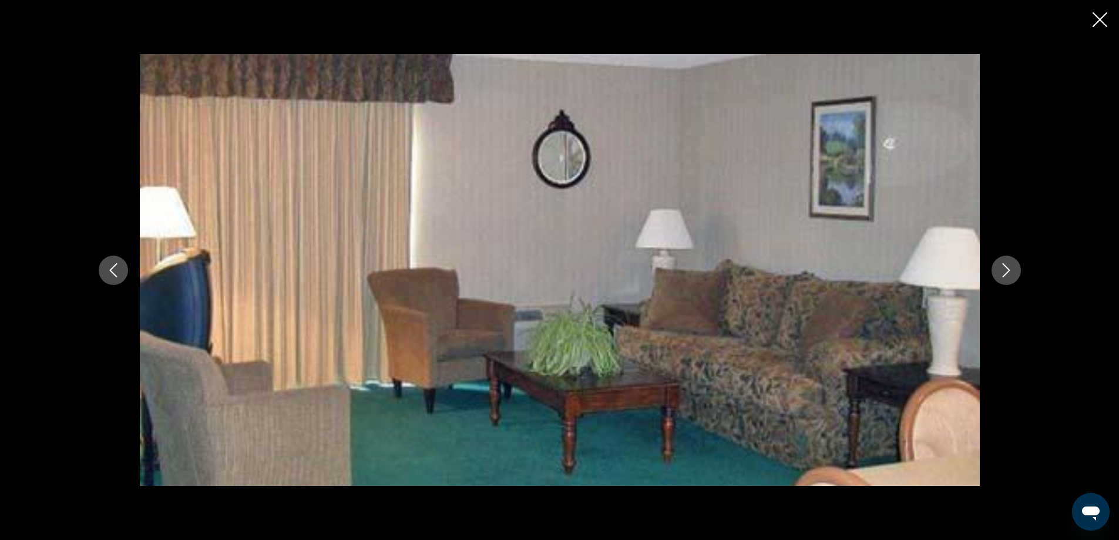
click at [1105, 15] on icon "Close slideshow" at bounding box center [1100, 19] width 15 height 15
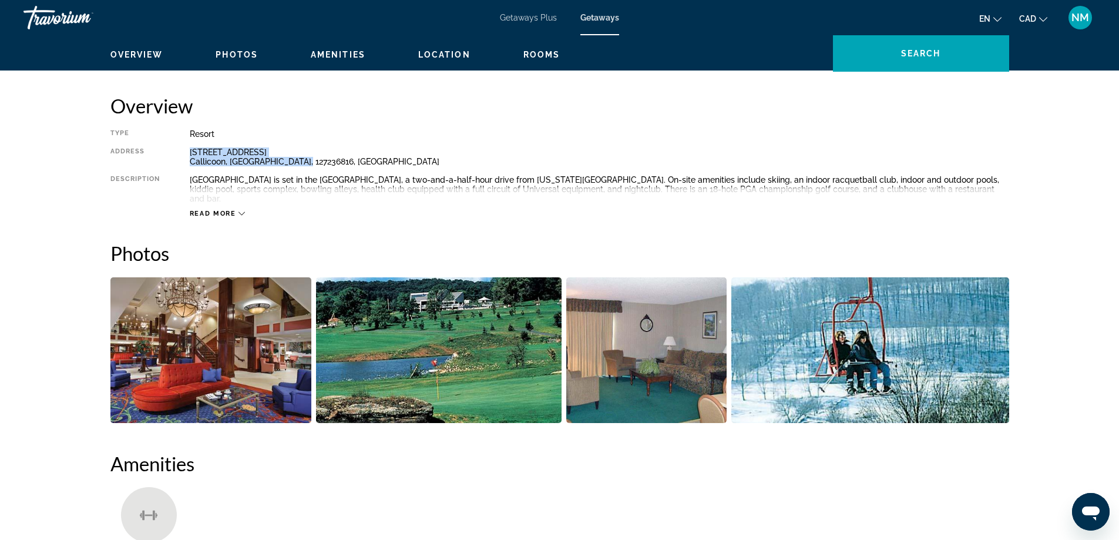
scroll to position [529, 0]
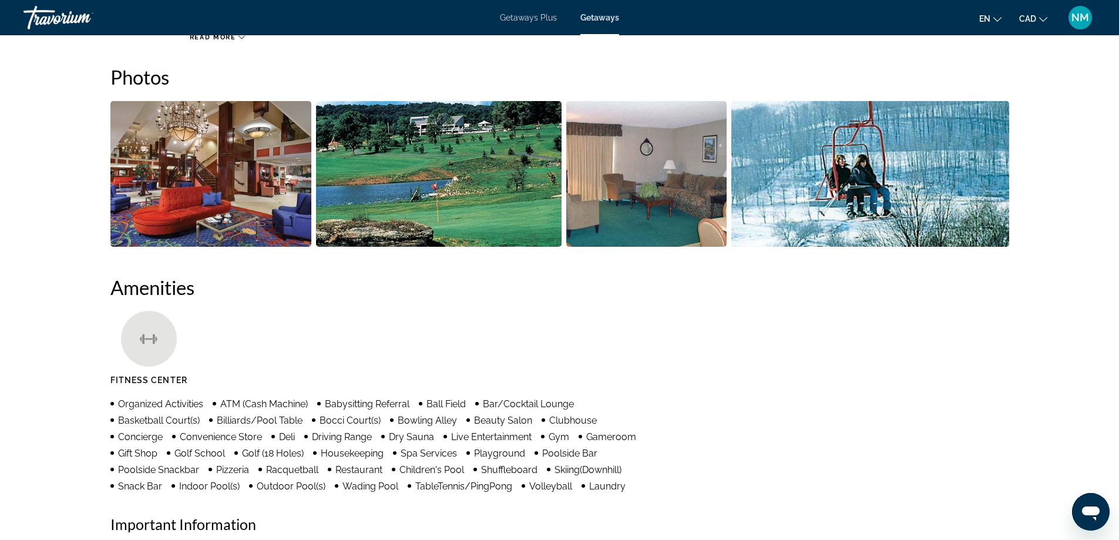
click at [389, 324] on ul "Fitness Center" at bounding box center [559, 352] width 899 height 83
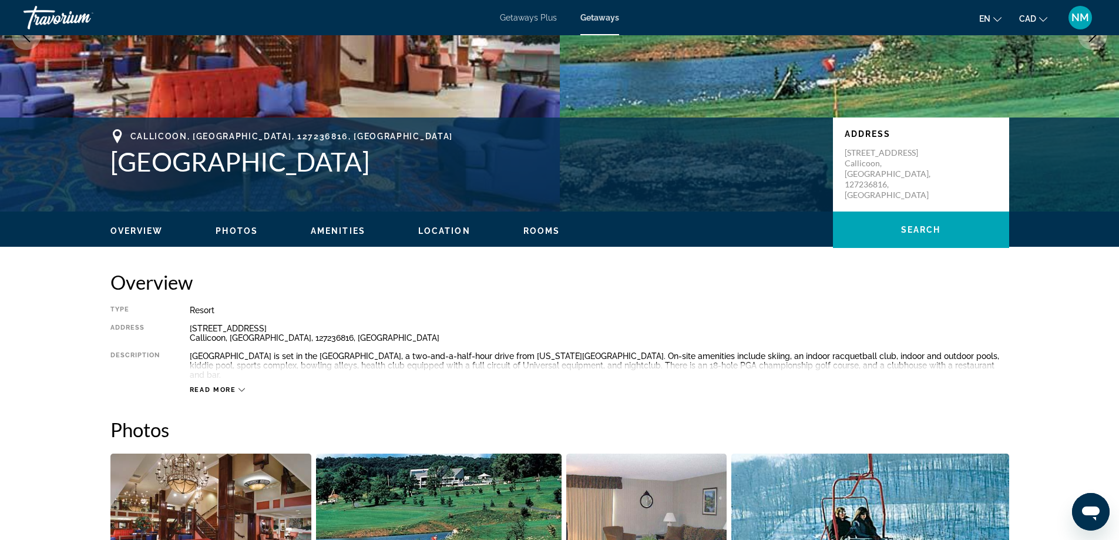
click at [242, 387] on icon "Main content" at bounding box center [242, 390] width 6 height 6
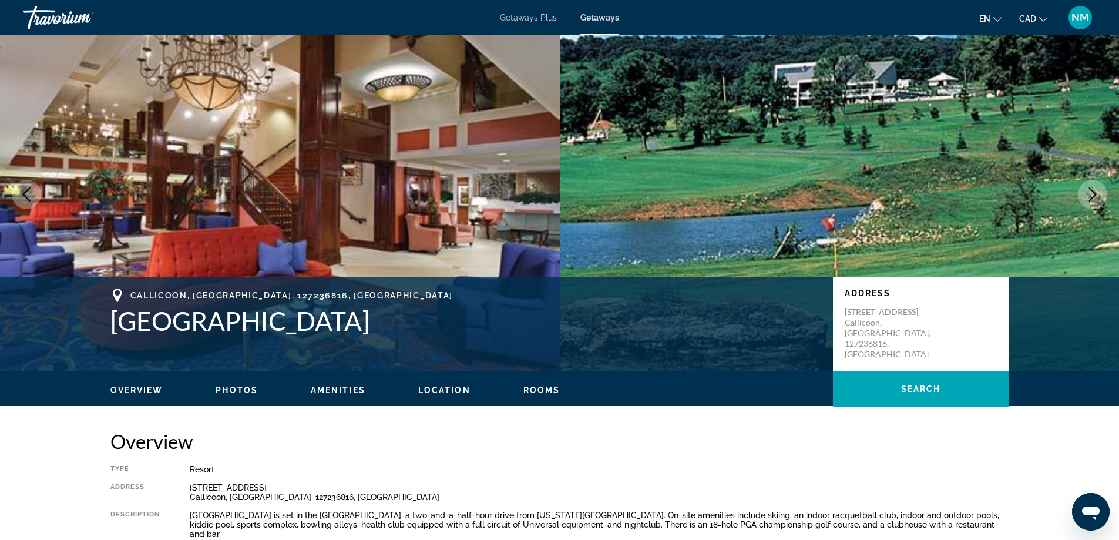
scroll to position [0, 0]
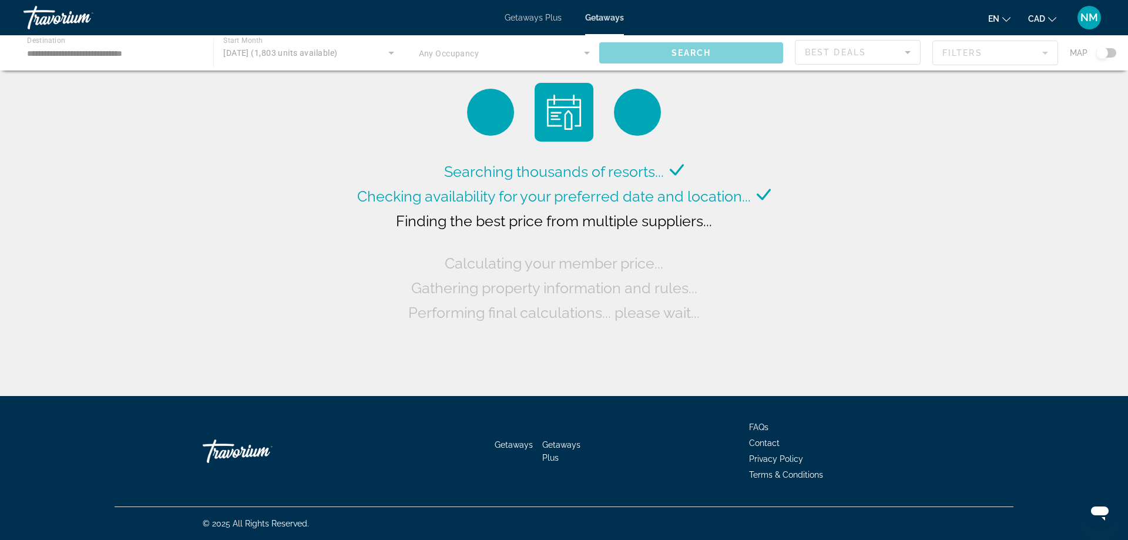
click at [282, 49] on div "Main content" at bounding box center [564, 52] width 1128 height 35
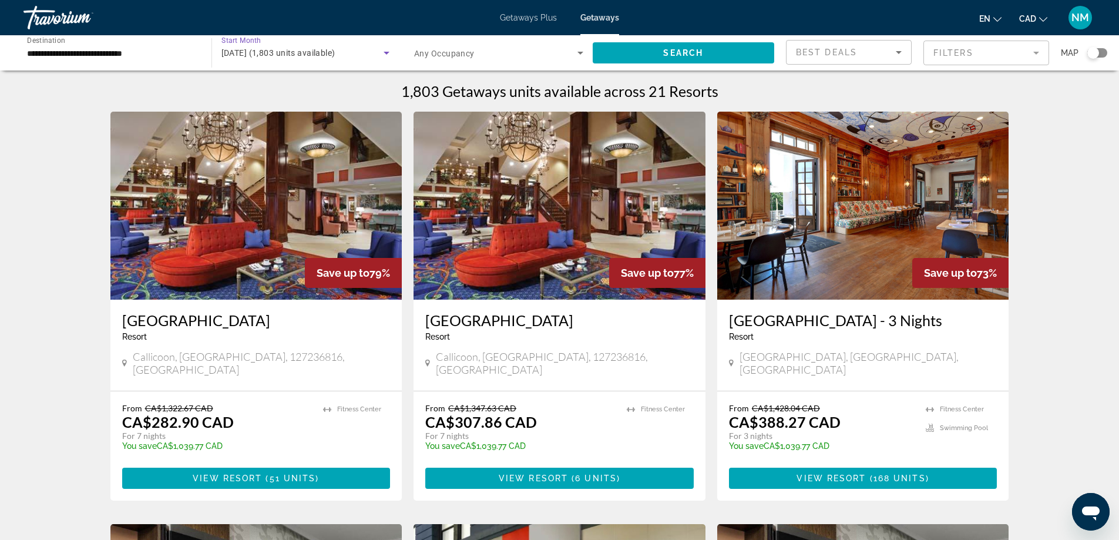
click at [386, 53] on icon "Search widget" at bounding box center [387, 53] width 6 height 3
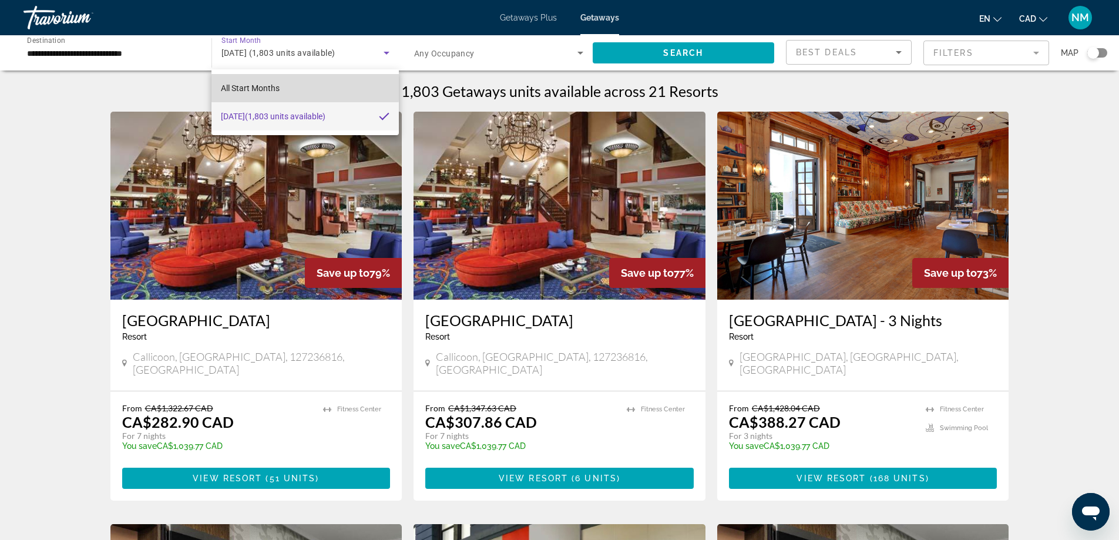
click at [259, 88] on span "All Start Months" at bounding box center [250, 87] width 59 height 9
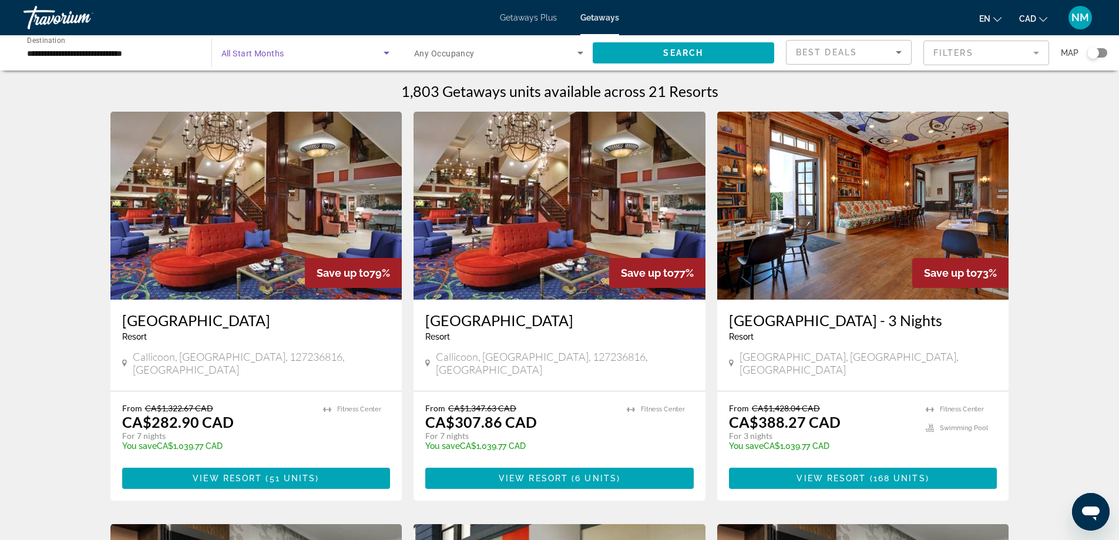
click at [387, 51] on icon "Search widget" at bounding box center [387, 53] width 14 height 14
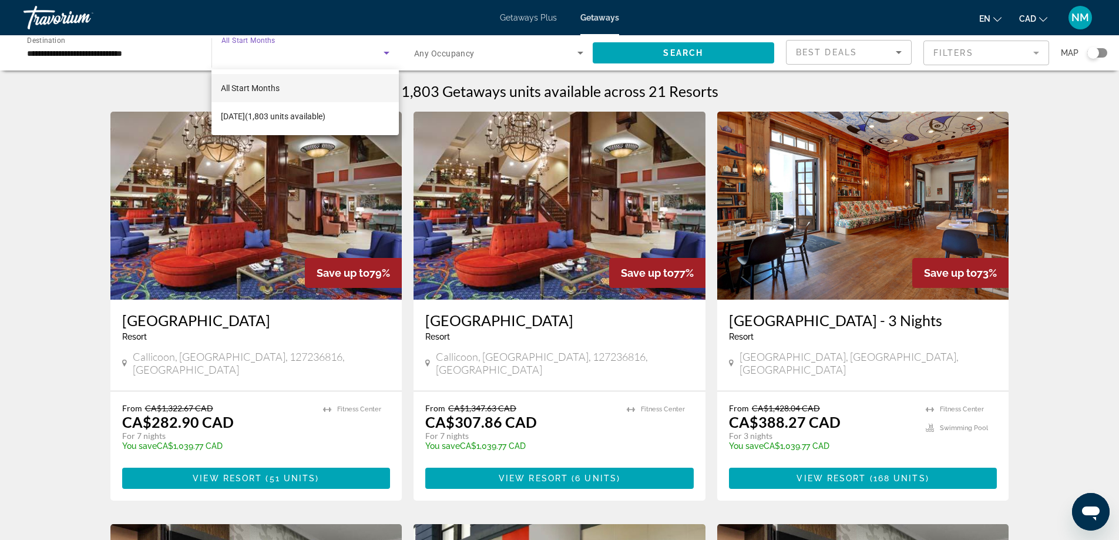
click at [53, 115] on div at bounding box center [559, 270] width 1119 height 540
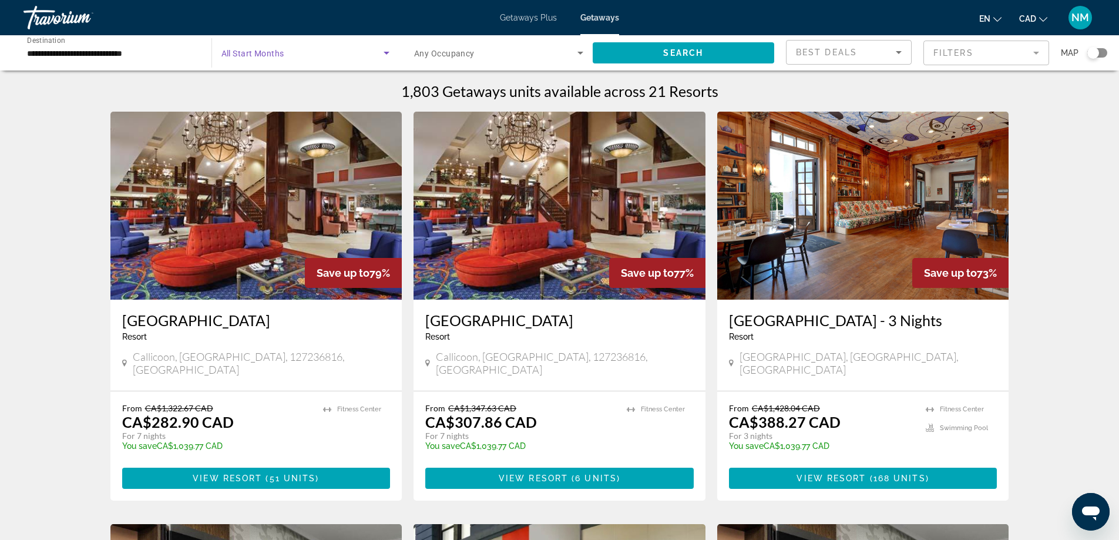
click at [387, 53] on icon "Search widget" at bounding box center [387, 53] width 6 height 3
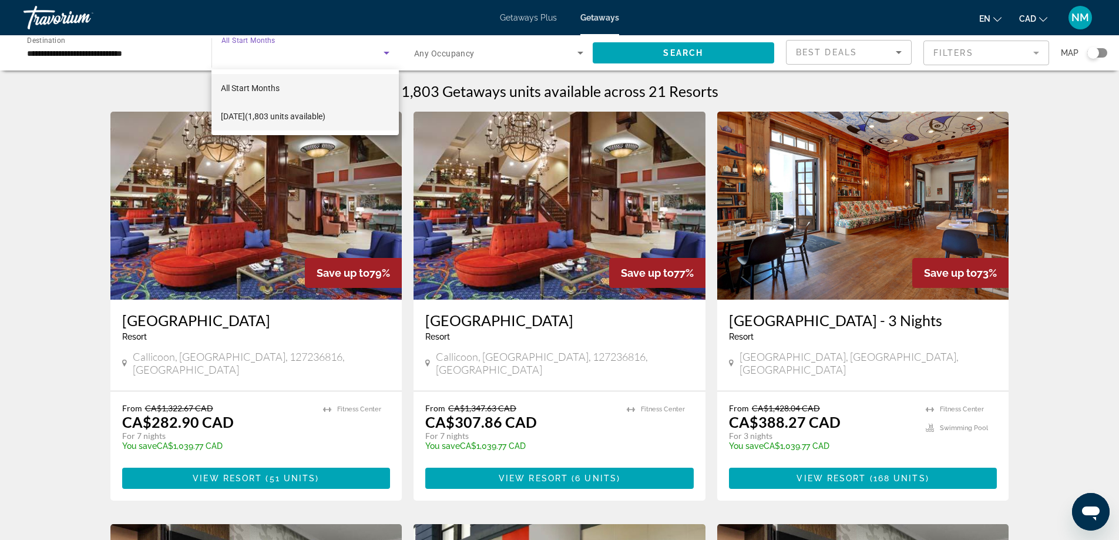
click at [263, 115] on span "[DATE] (1,803 units available)" at bounding box center [273, 116] width 105 height 14
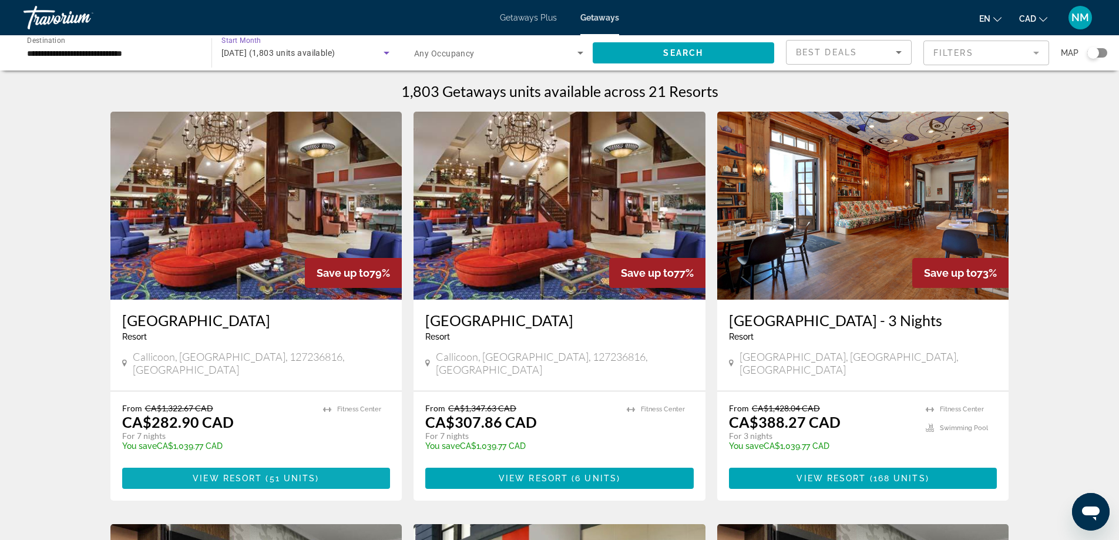
click at [233, 474] on span "View Resort" at bounding box center [227, 478] width 69 height 9
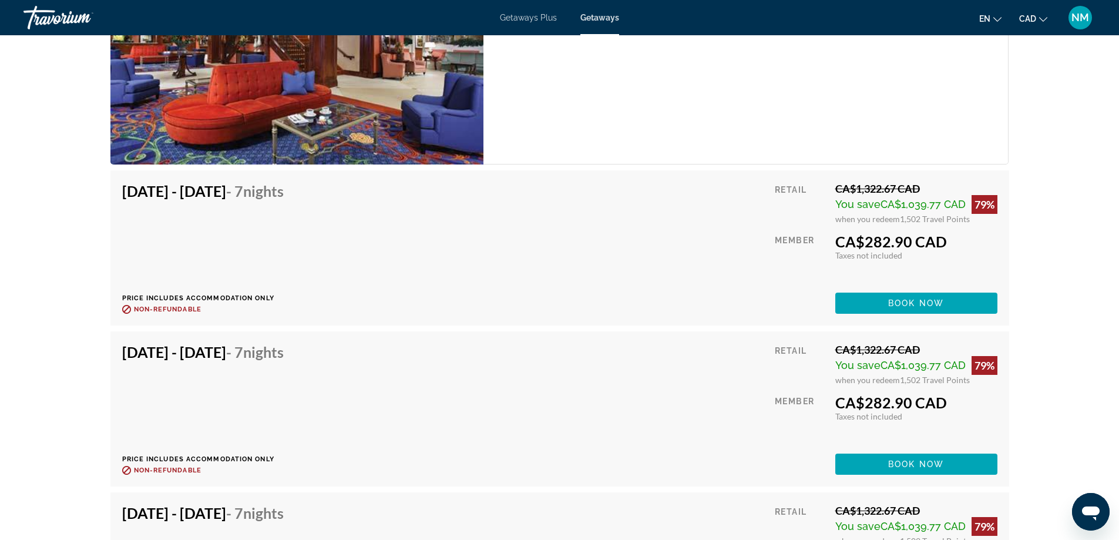
scroll to position [1763, 0]
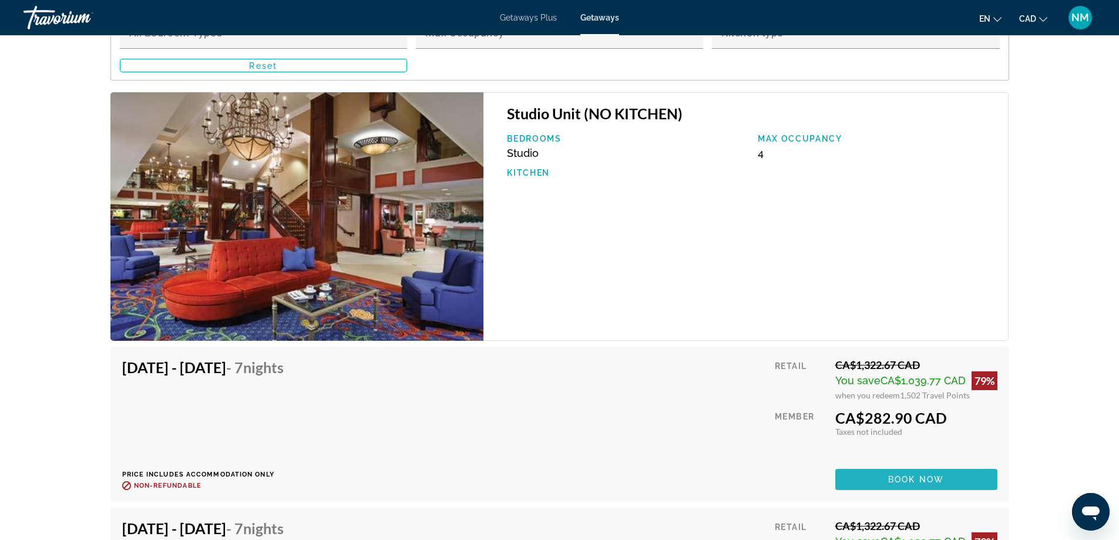
click at [923, 475] on span "Book now" at bounding box center [916, 479] width 56 height 9
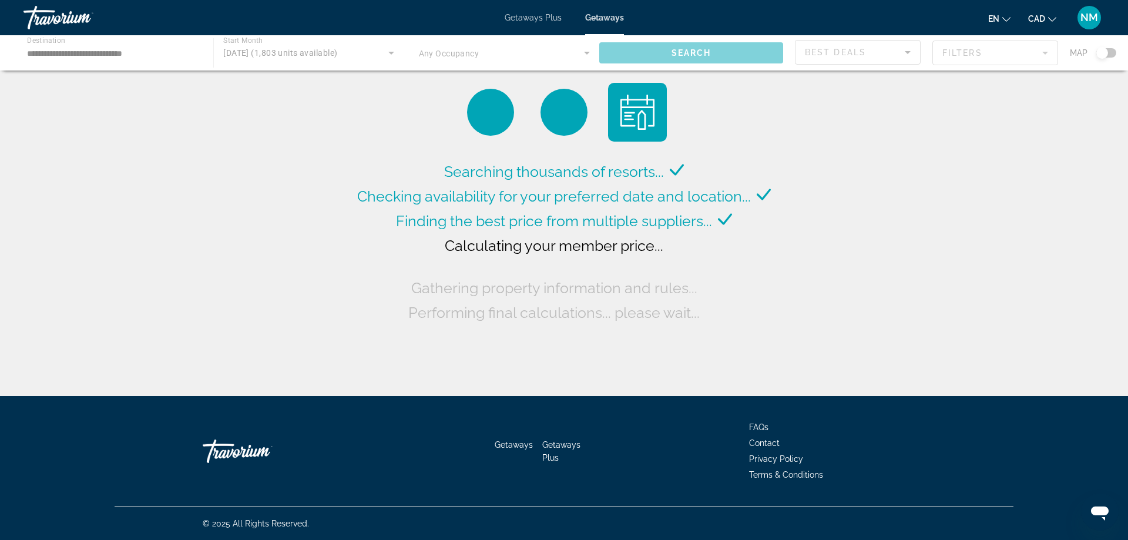
click at [85, 49] on div "Main content" at bounding box center [564, 52] width 1128 height 35
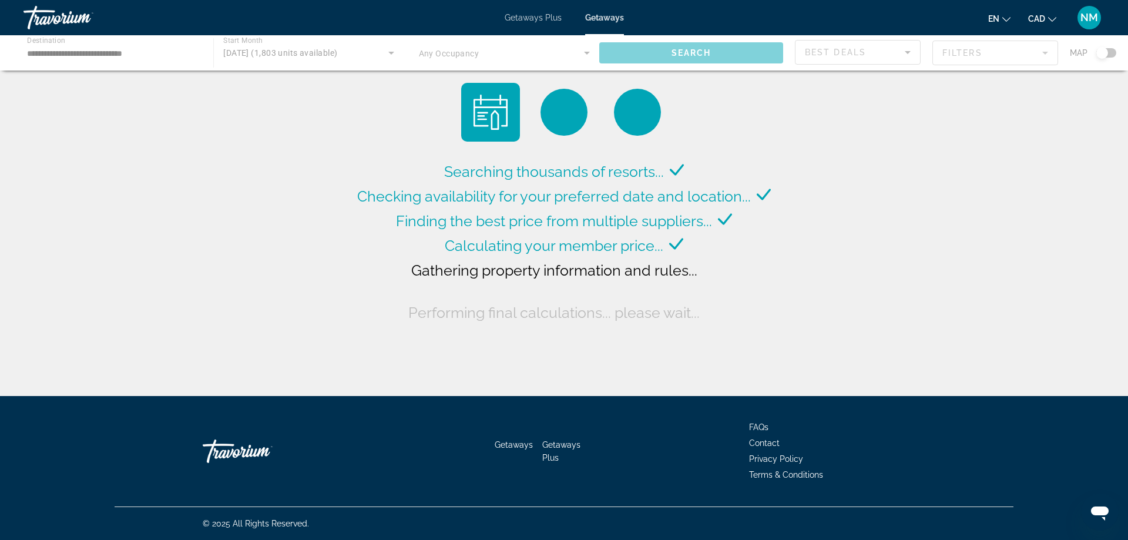
click at [45, 42] on div "Main content" at bounding box center [564, 52] width 1128 height 35
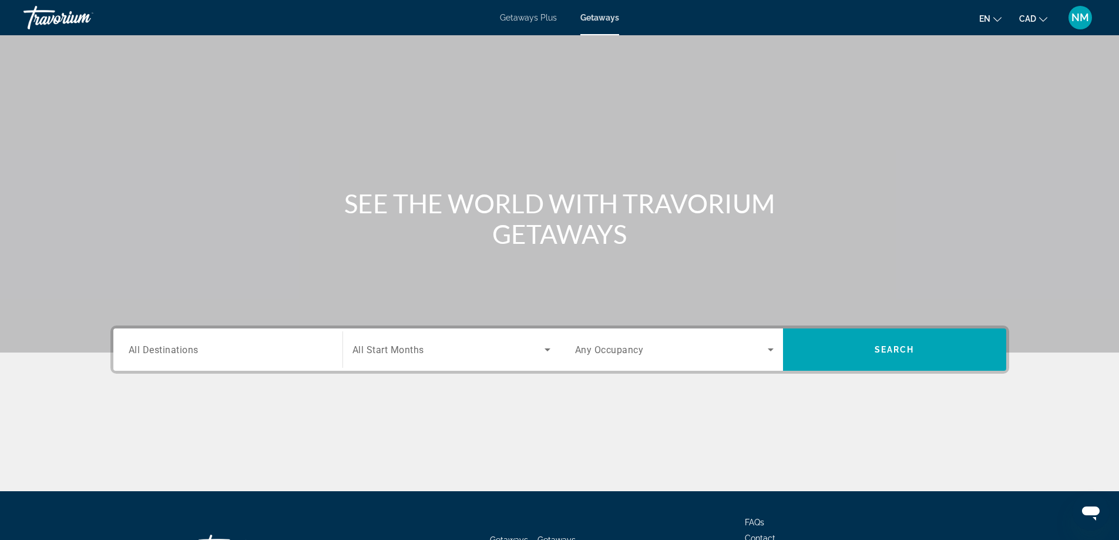
click at [186, 353] on span "All Destinations" at bounding box center [164, 349] width 70 height 11
click at [186, 353] on input "Destination All Destinations" at bounding box center [228, 350] width 199 height 14
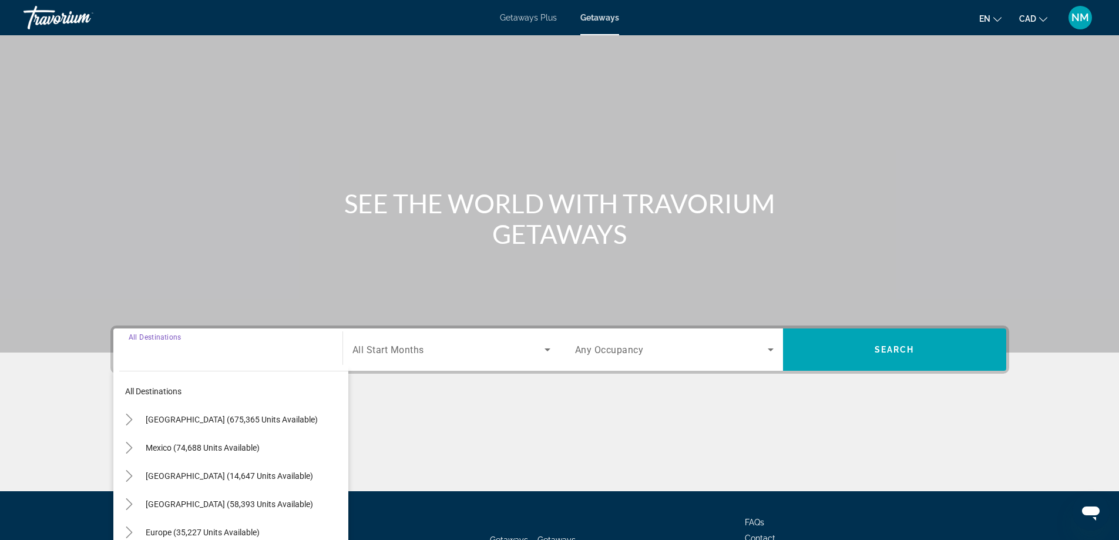
scroll to position [95, 0]
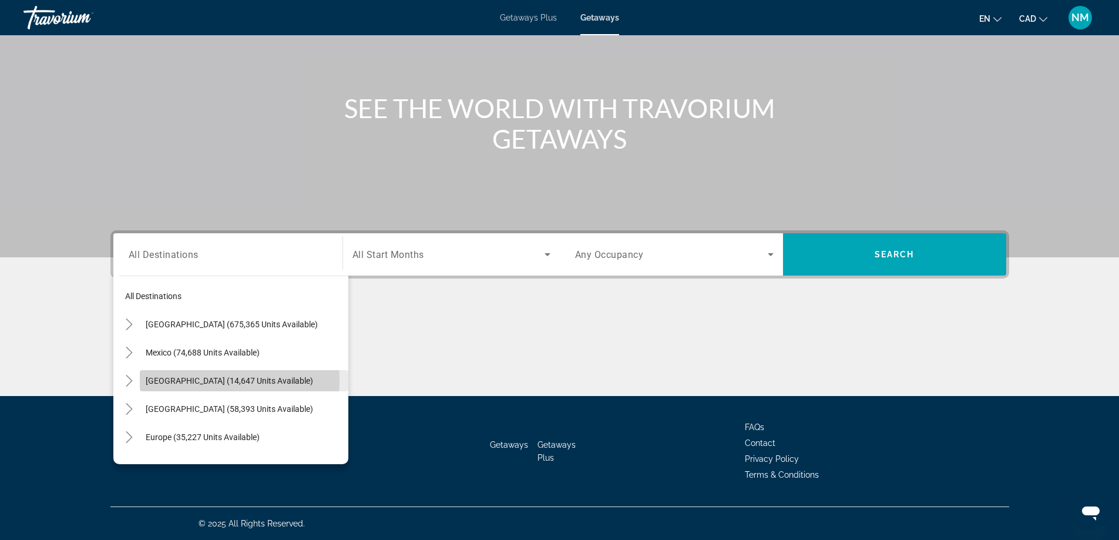
click at [159, 379] on span "[GEOGRAPHIC_DATA] (14,647 units available)" at bounding box center [229, 380] width 167 height 9
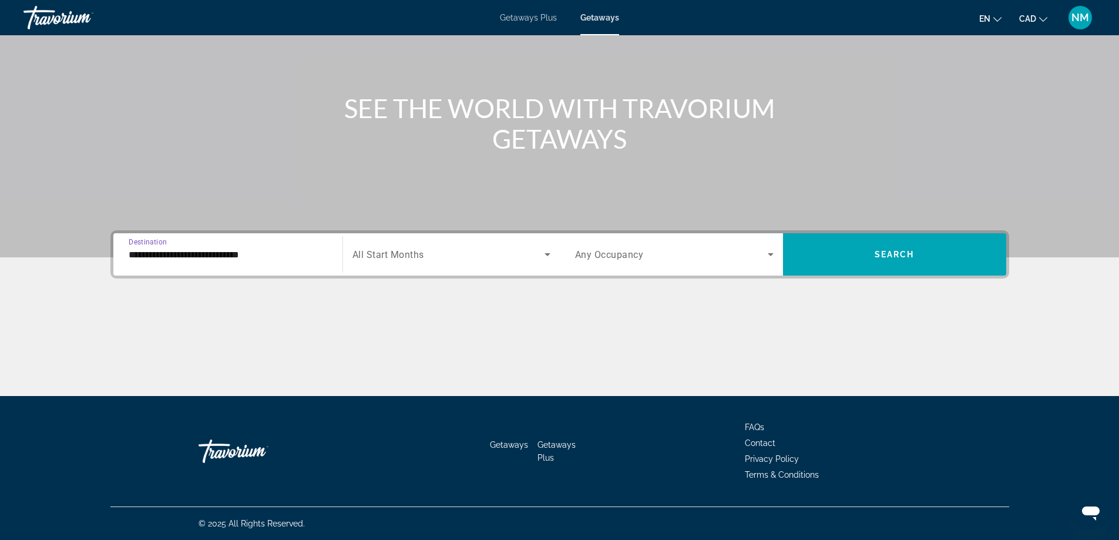
click at [157, 253] on input "**********" at bounding box center [228, 255] width 199 height 14
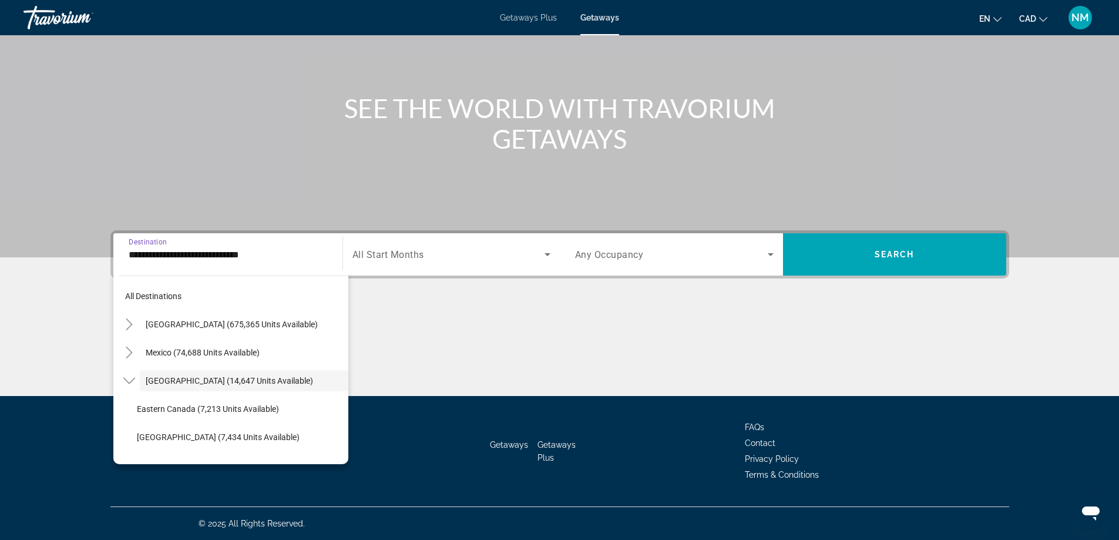
scroll to position [14, 0]
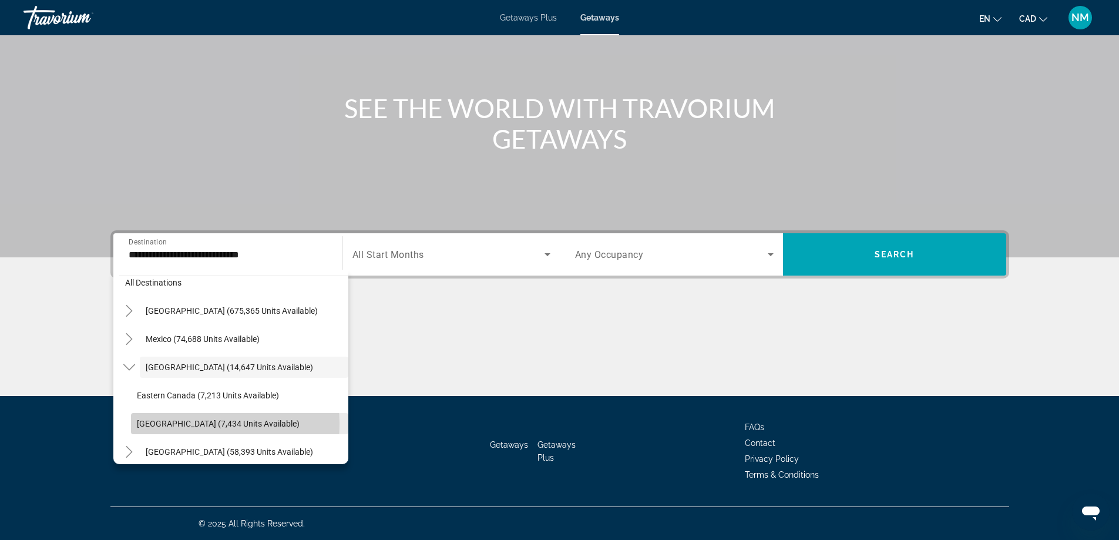
click at [187, 424] on span "[GEOGRAPHIC_DATA] (7,434 units available)" at bounding box center [218, 423] width 163 height 9
type input "**********"
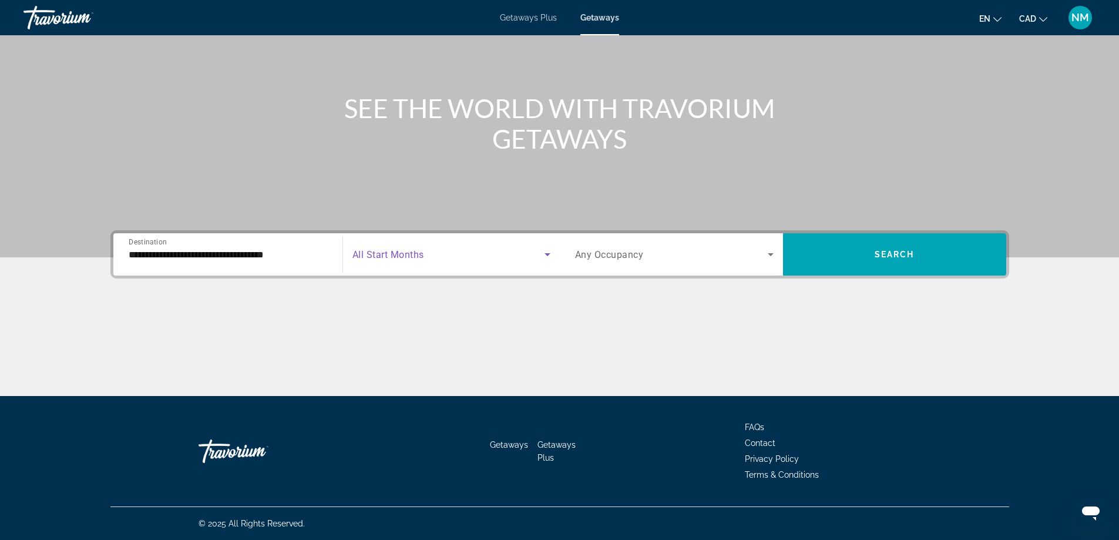
click at [545, 254] on icon "Search widget" at bounding box center [548, 254] width 6 height 3
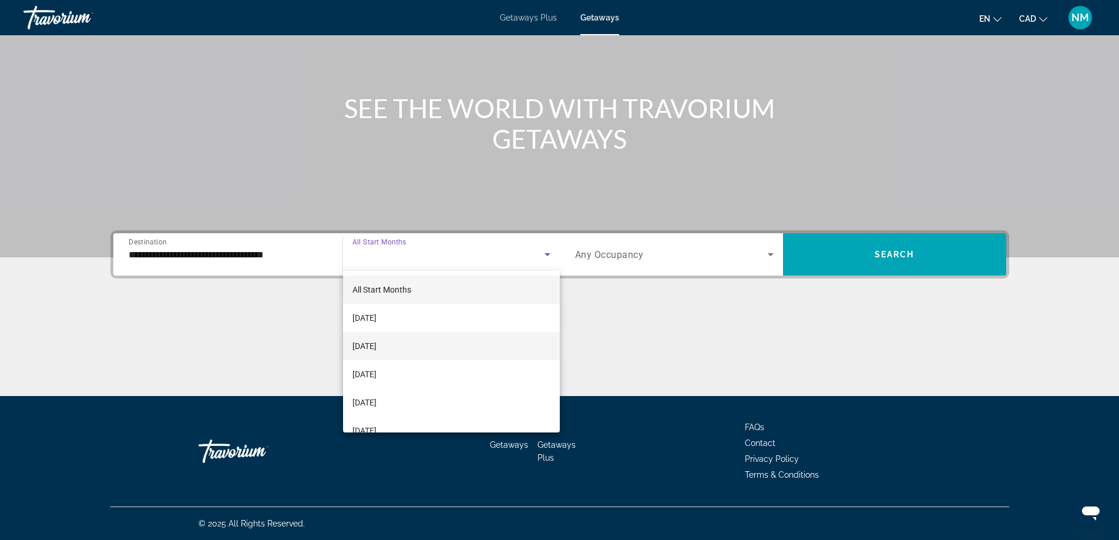
click at [377, 347] on span "[DATE]" at bounding box center [365, 346] width 24 height 14
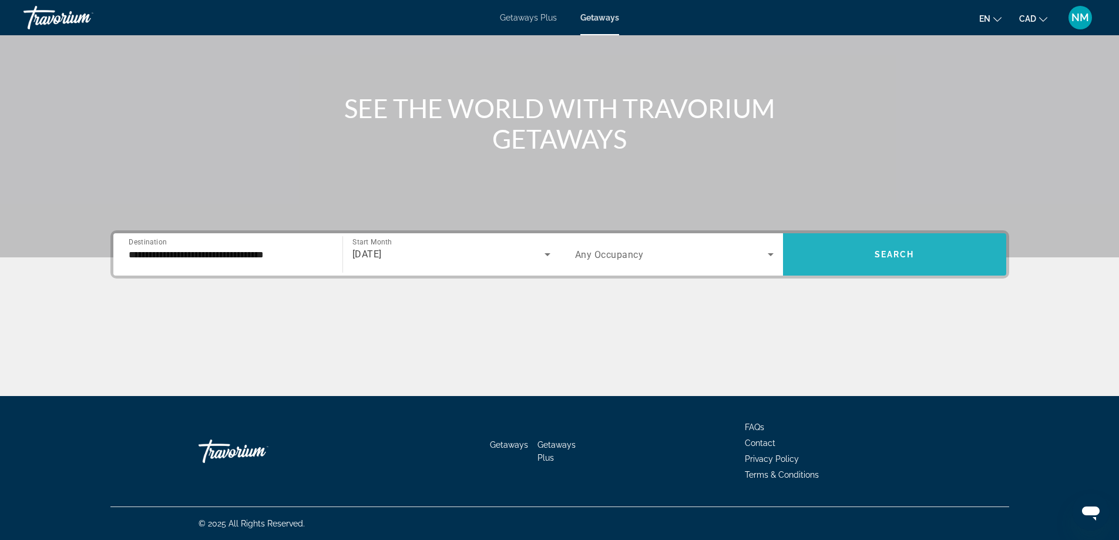
click at [896, 255] on span "Search" at bounding box center [895, 254] width 40 height 9
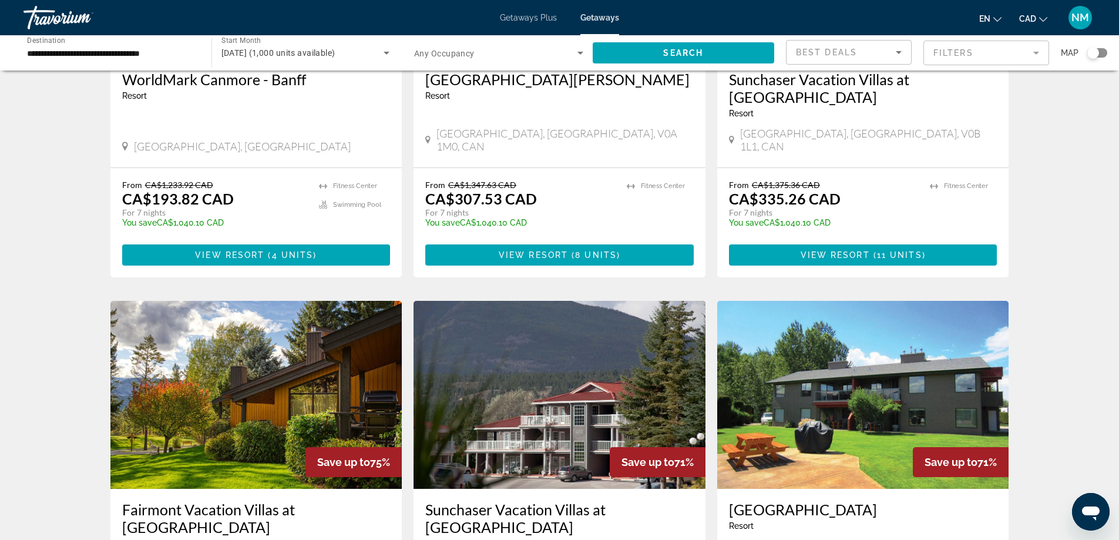
scroll to position [1234, 0]
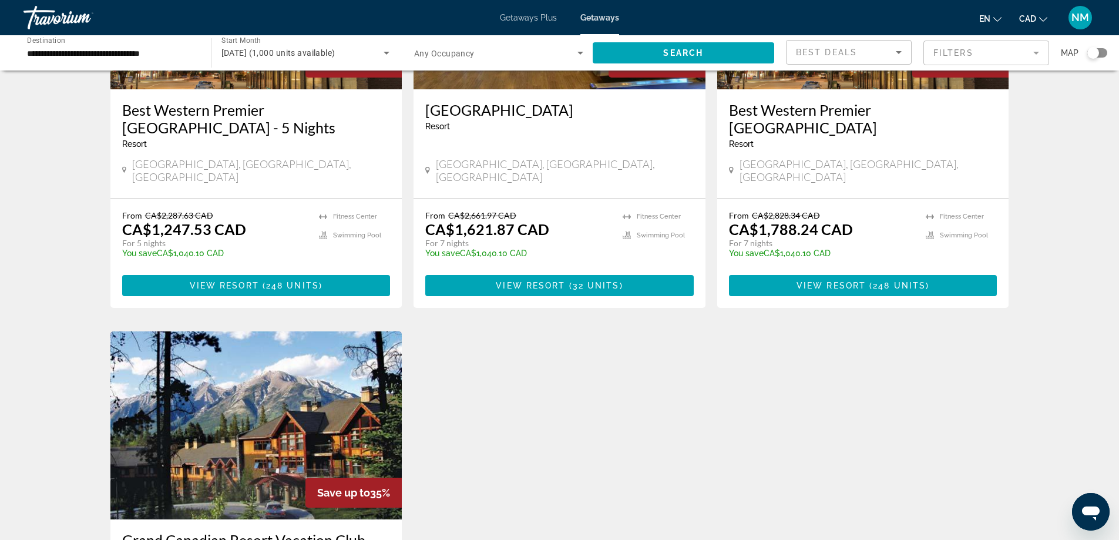
scroll to position [1431, 0]
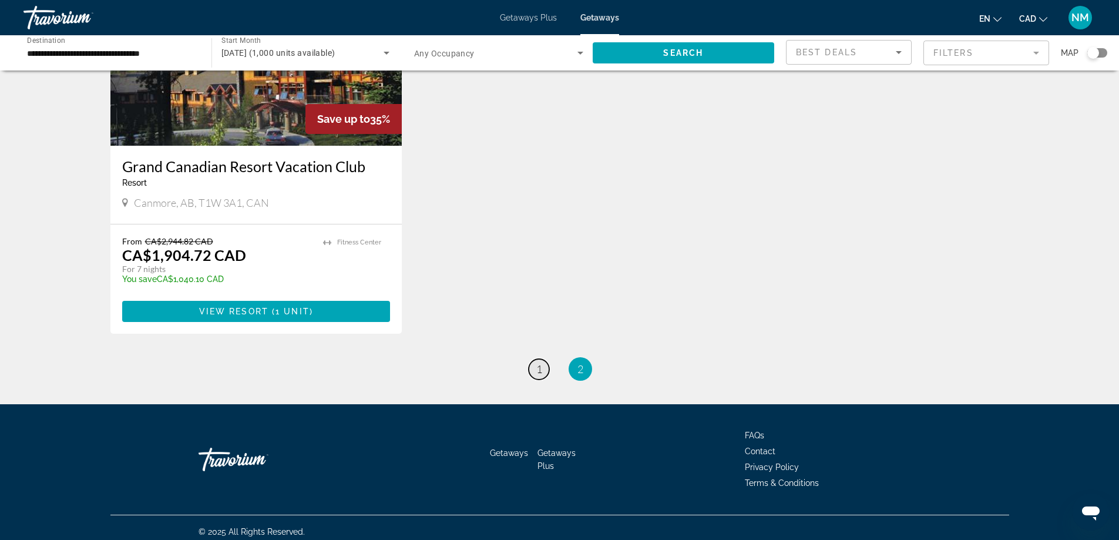
click at [539, 365] on span "1" at bounding box center [539, 369] width 6 height 13
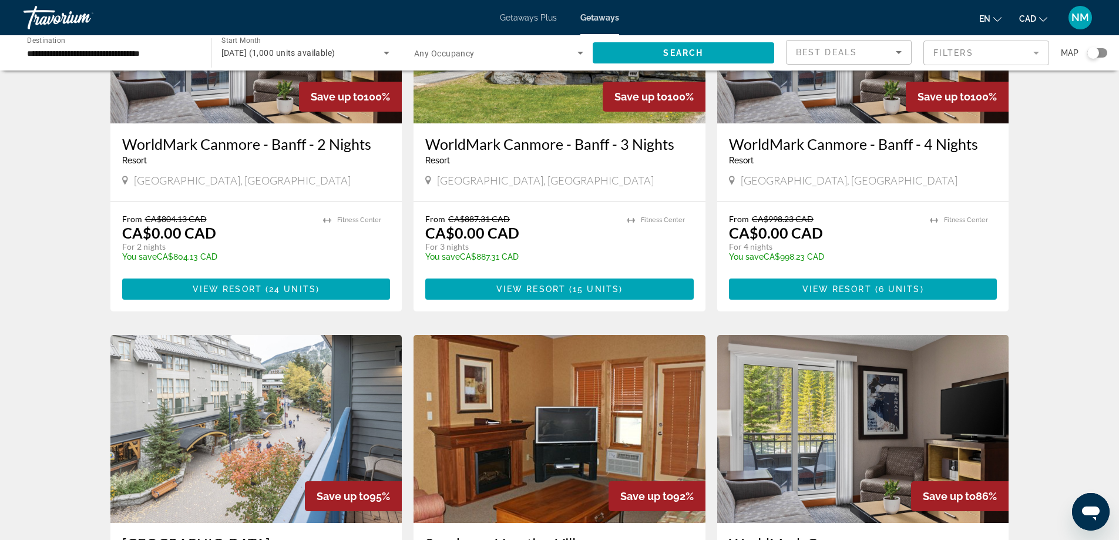
scroll to position [353, 0]
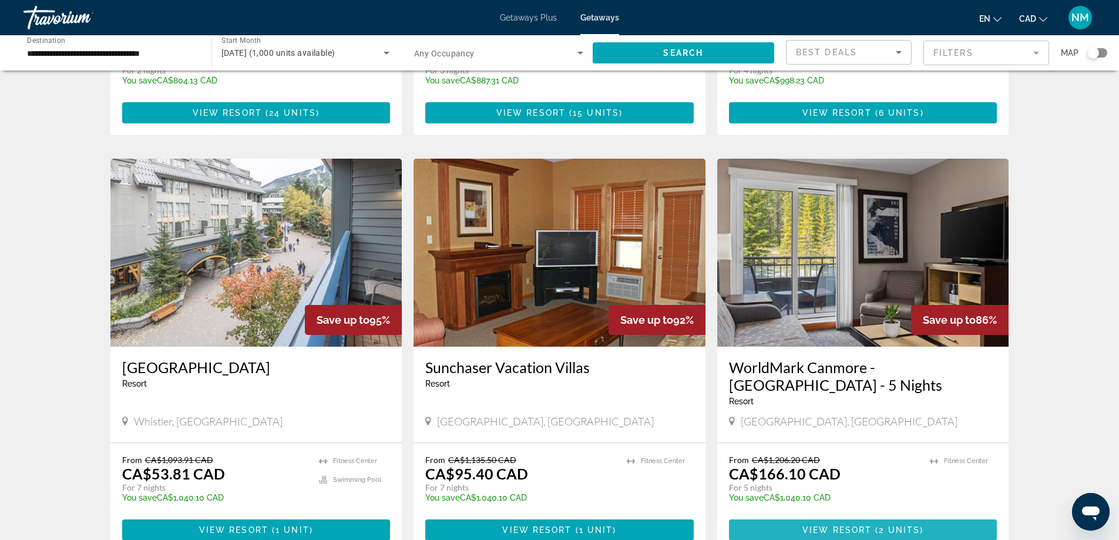
click at [860, 525] on span "View Resort" at bounding box center [837, 529] width 69 height 9
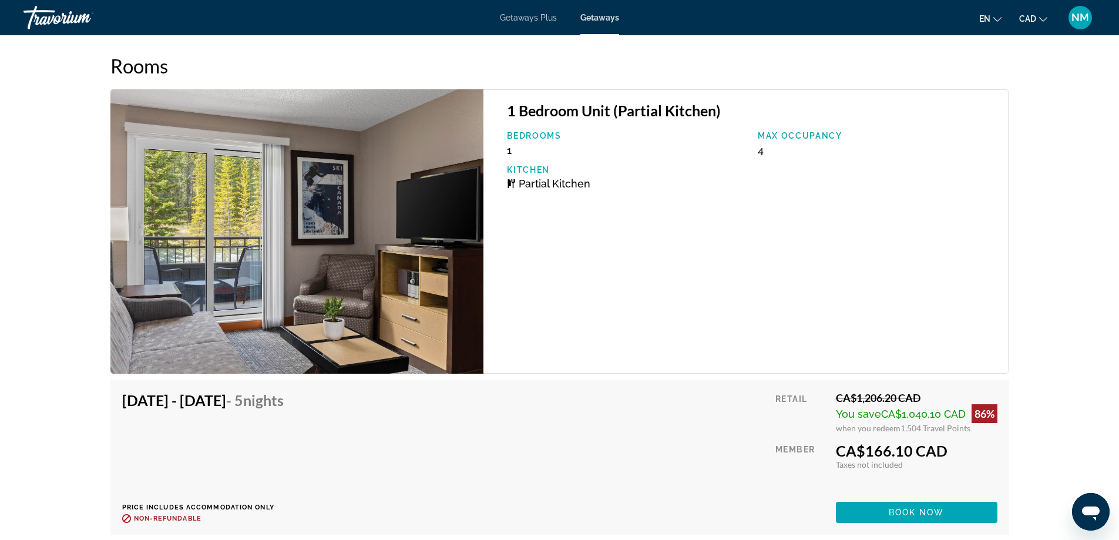
scroll to position [2115, 0]
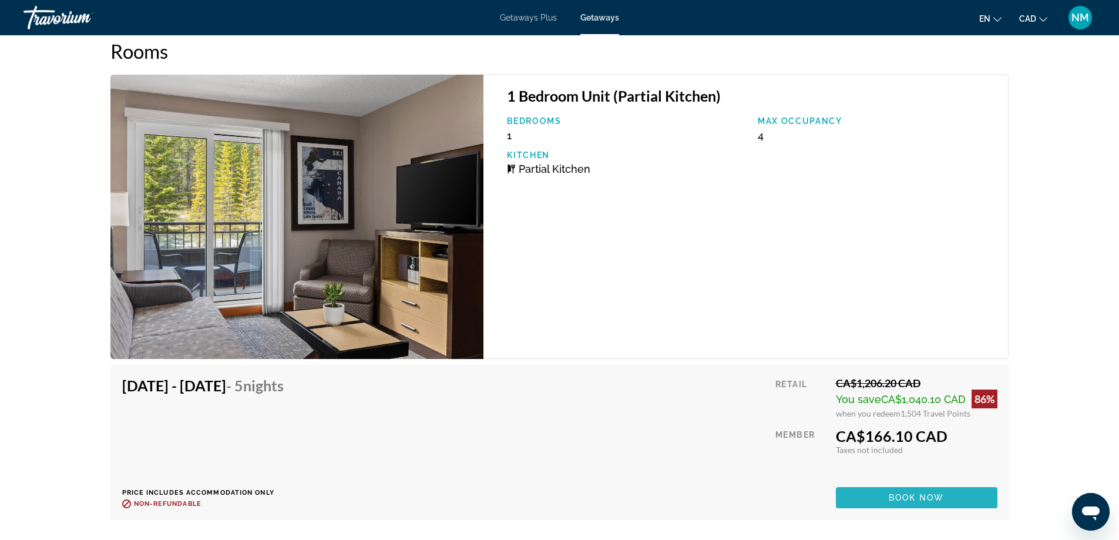
click at [908, 493] on span "Book now" at bounding box center [917, 497] width 56 height 9
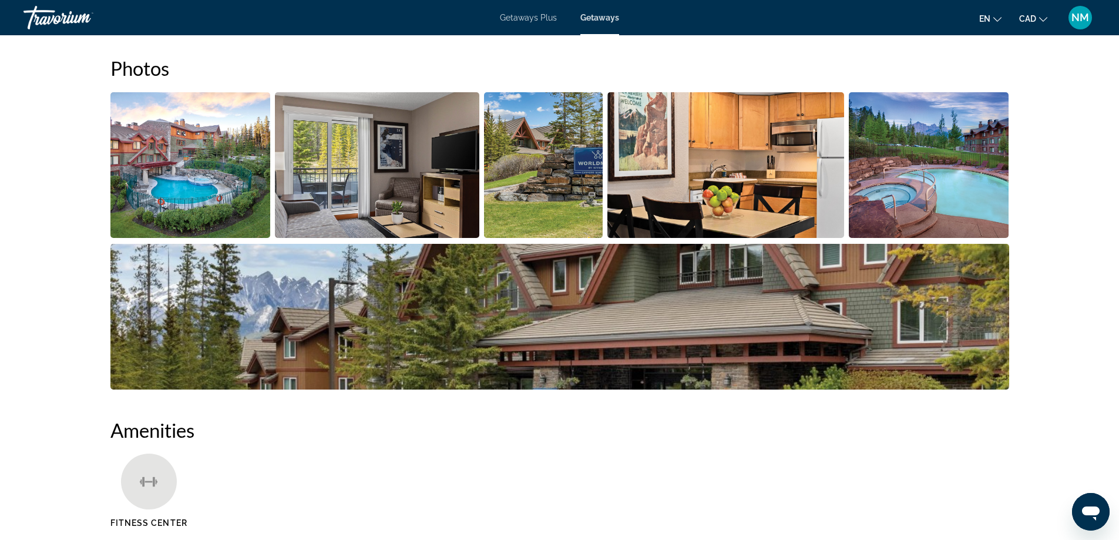
scroll to position [398, 0]
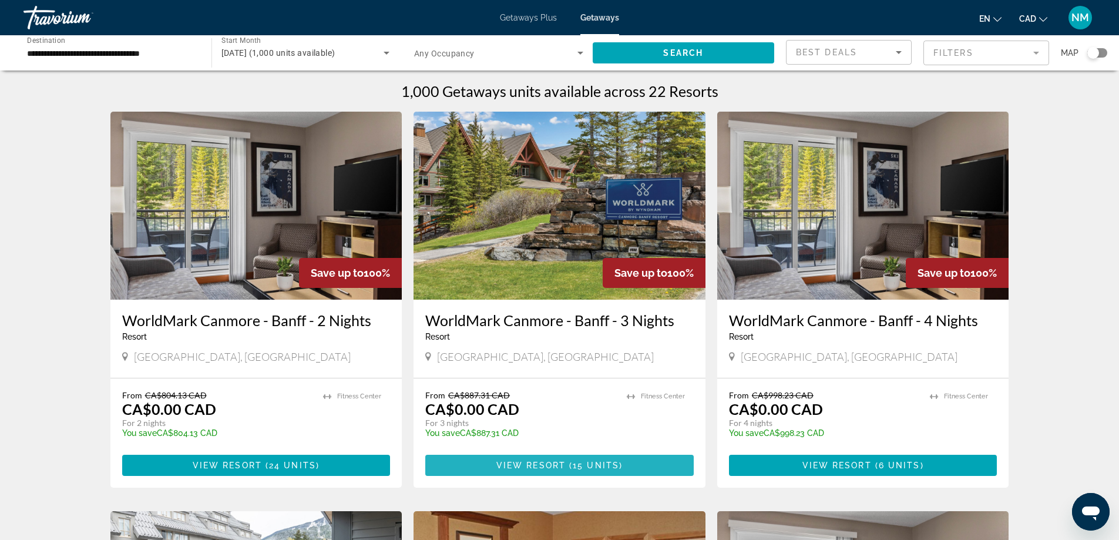
click at [570, 464] on span "( 15 units )" at bounding box center [594, 465] width 57 height 9
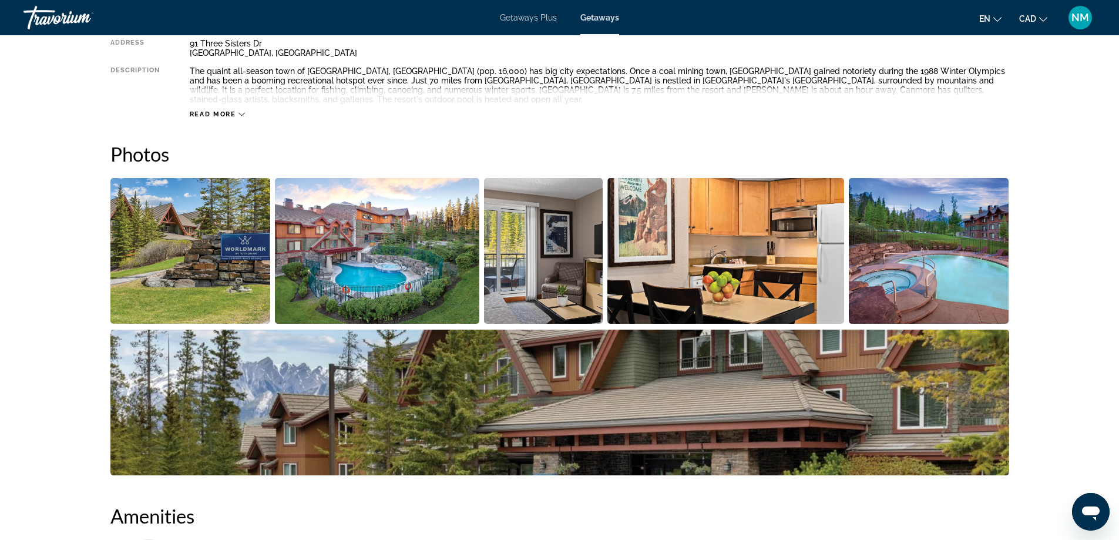
scroll to position [438, 0]
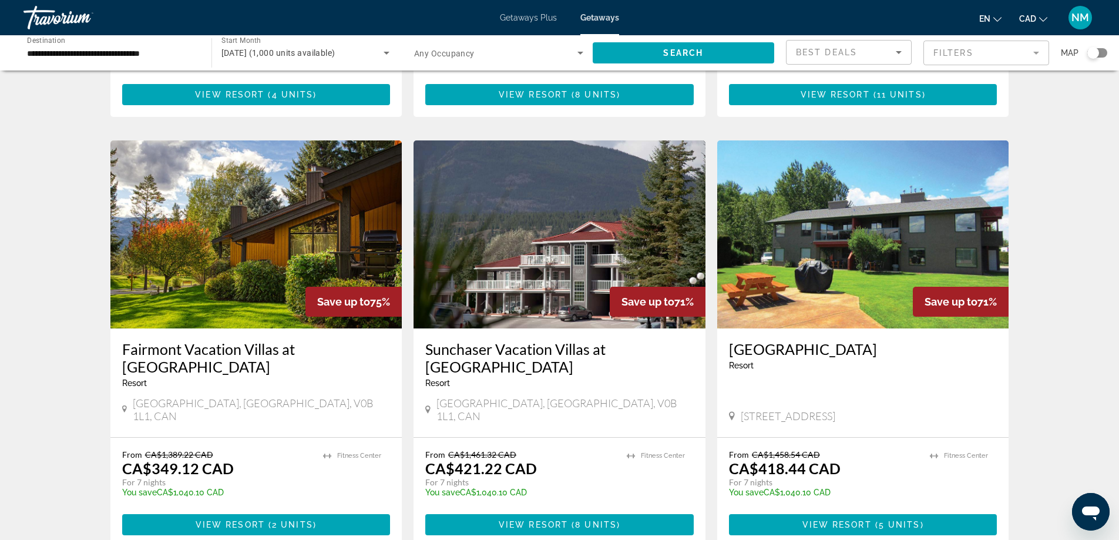
scroll to position [1234, 0]
